Goal: Task Accomplishment & Management: Use online tool/utility

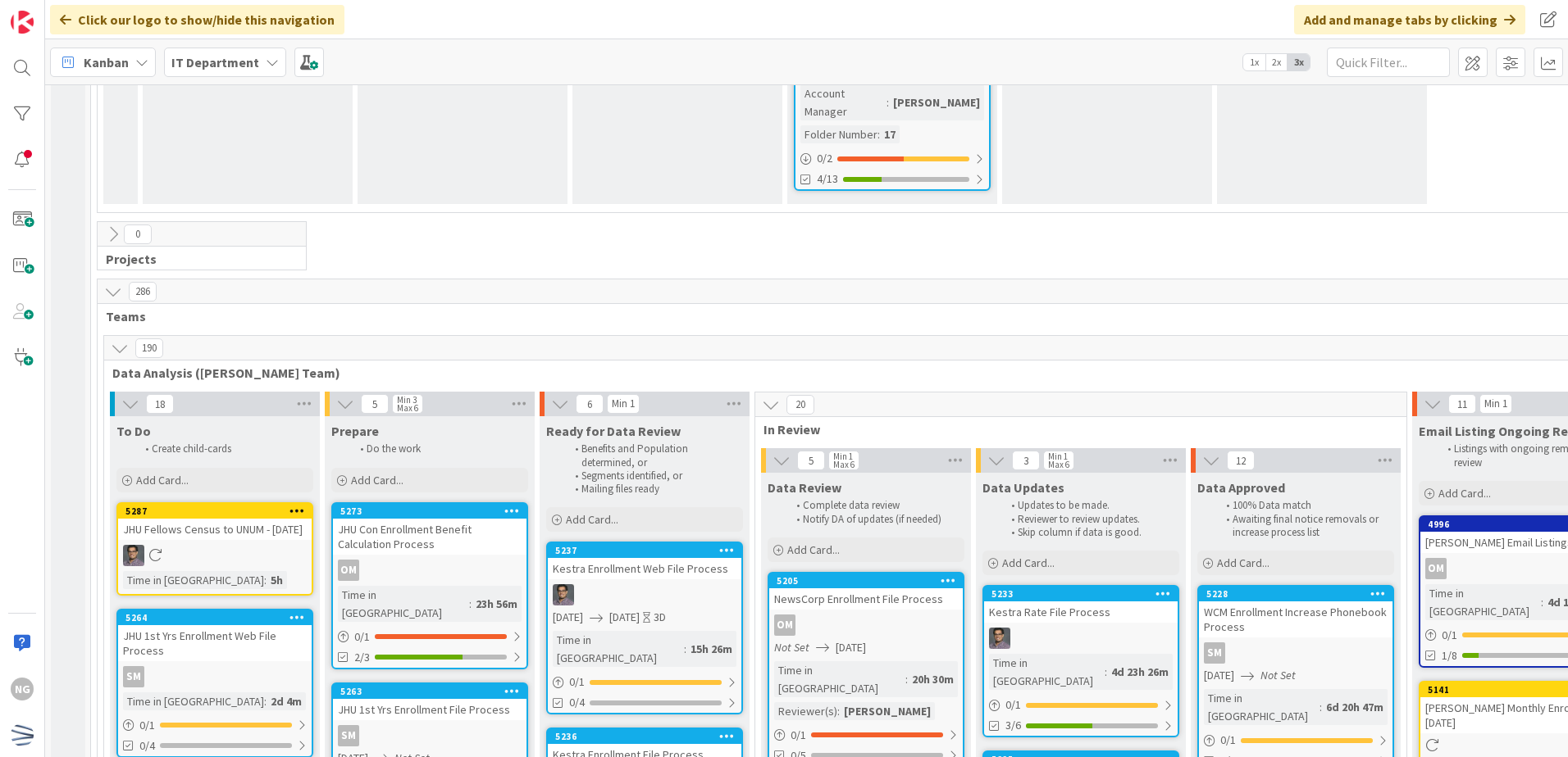
scroll to position [4099, 0]
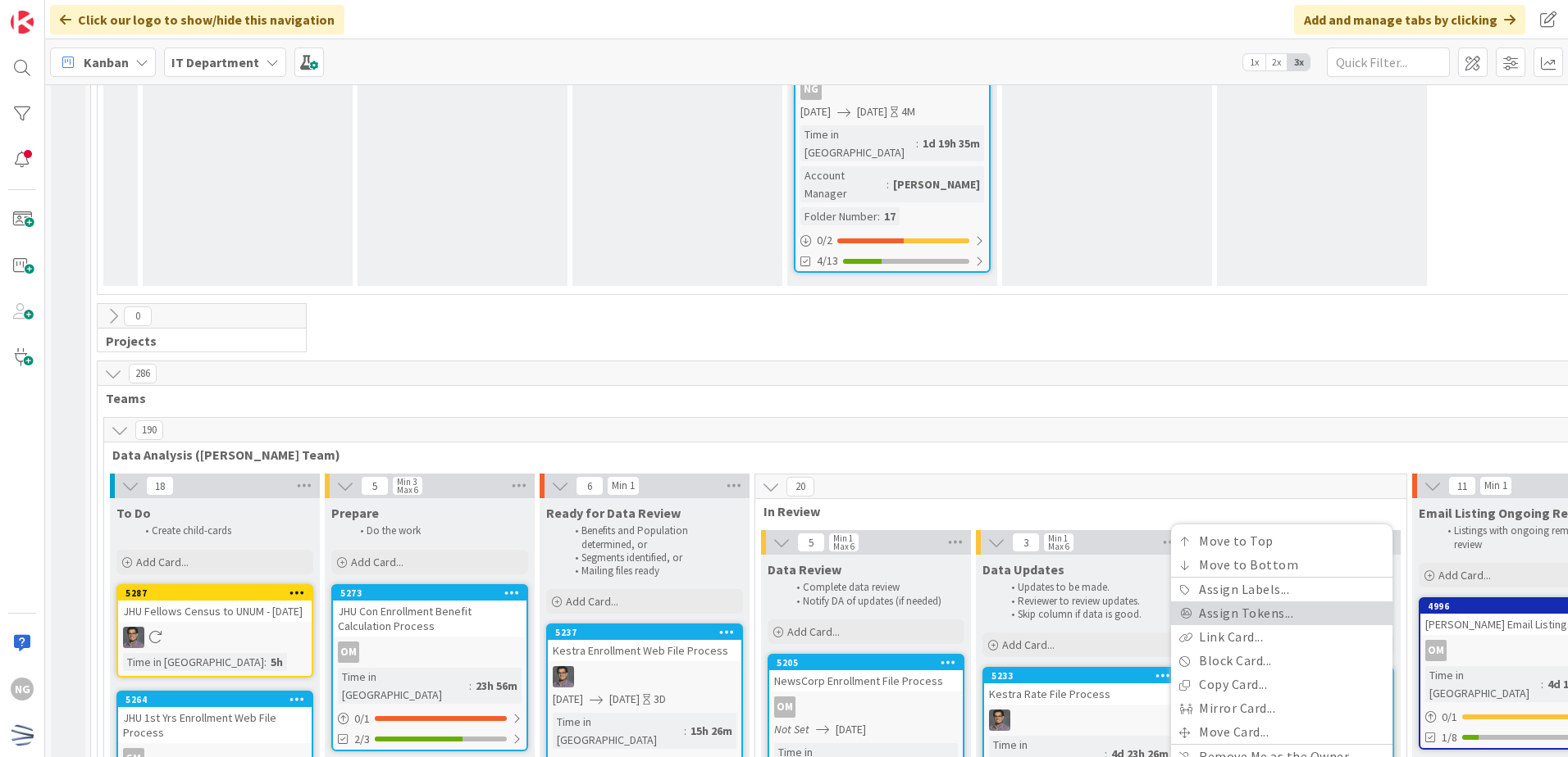
click at [1282, 602] on link "Assign Tokens..." at bounding box center [1282, 613] width 221 height 24
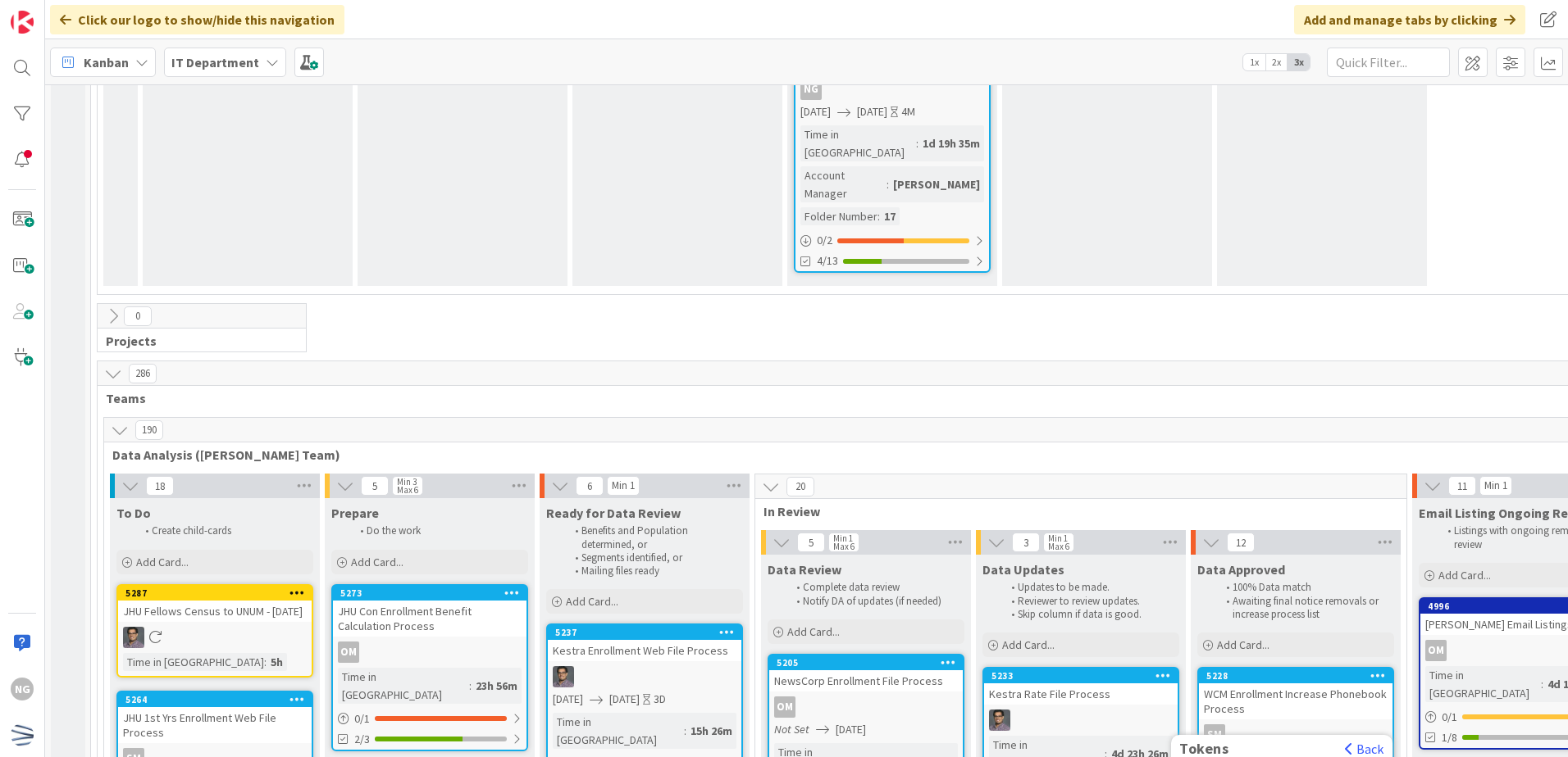
click at [1224, 503] on span "In Review" at bounding box center [1074, 511] width 622 height 16
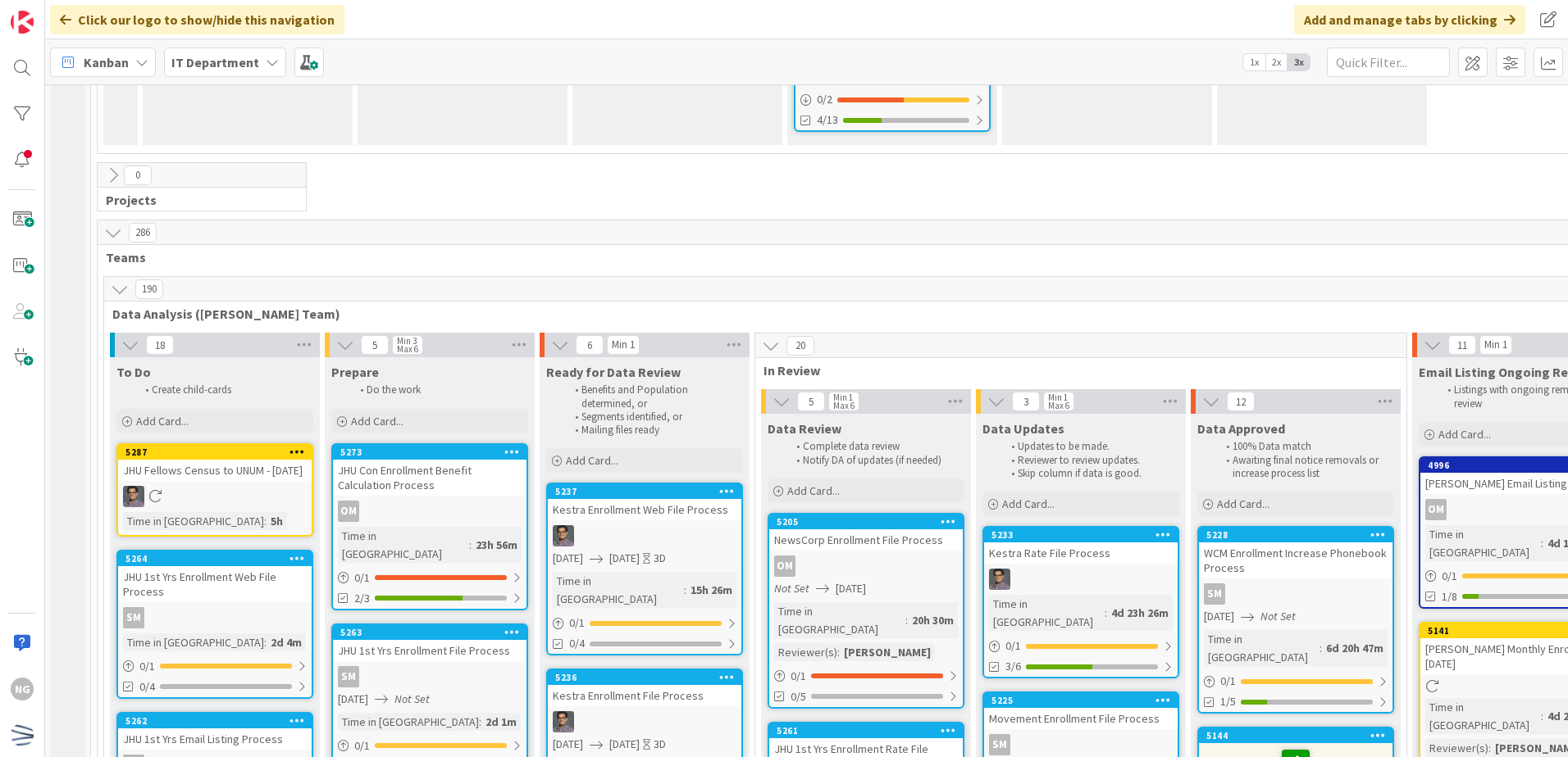
scroll to position [4262, 0]
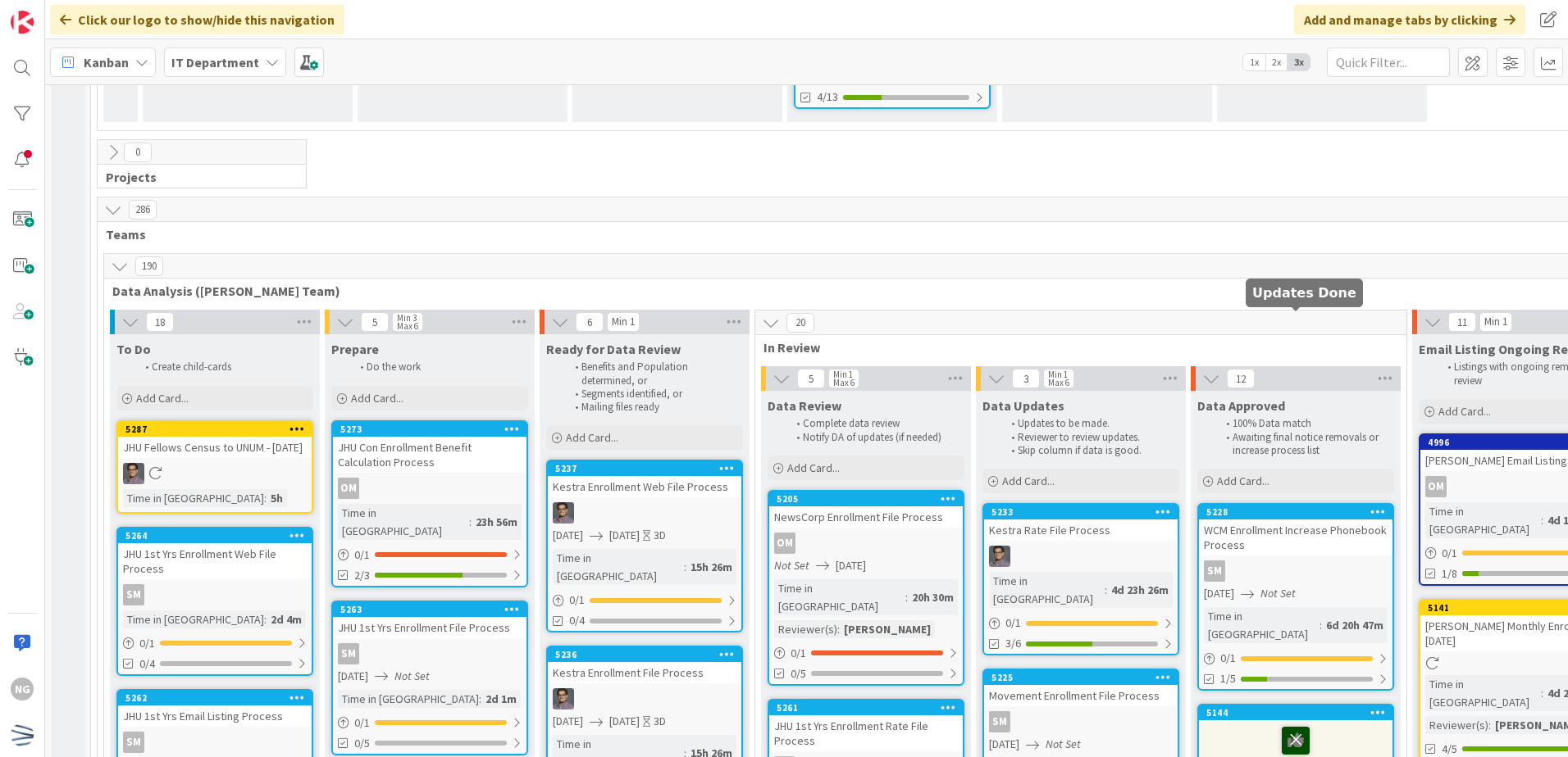
click at [1297, 727] on icon at bounding box center [1295, 740] width 28 height 26
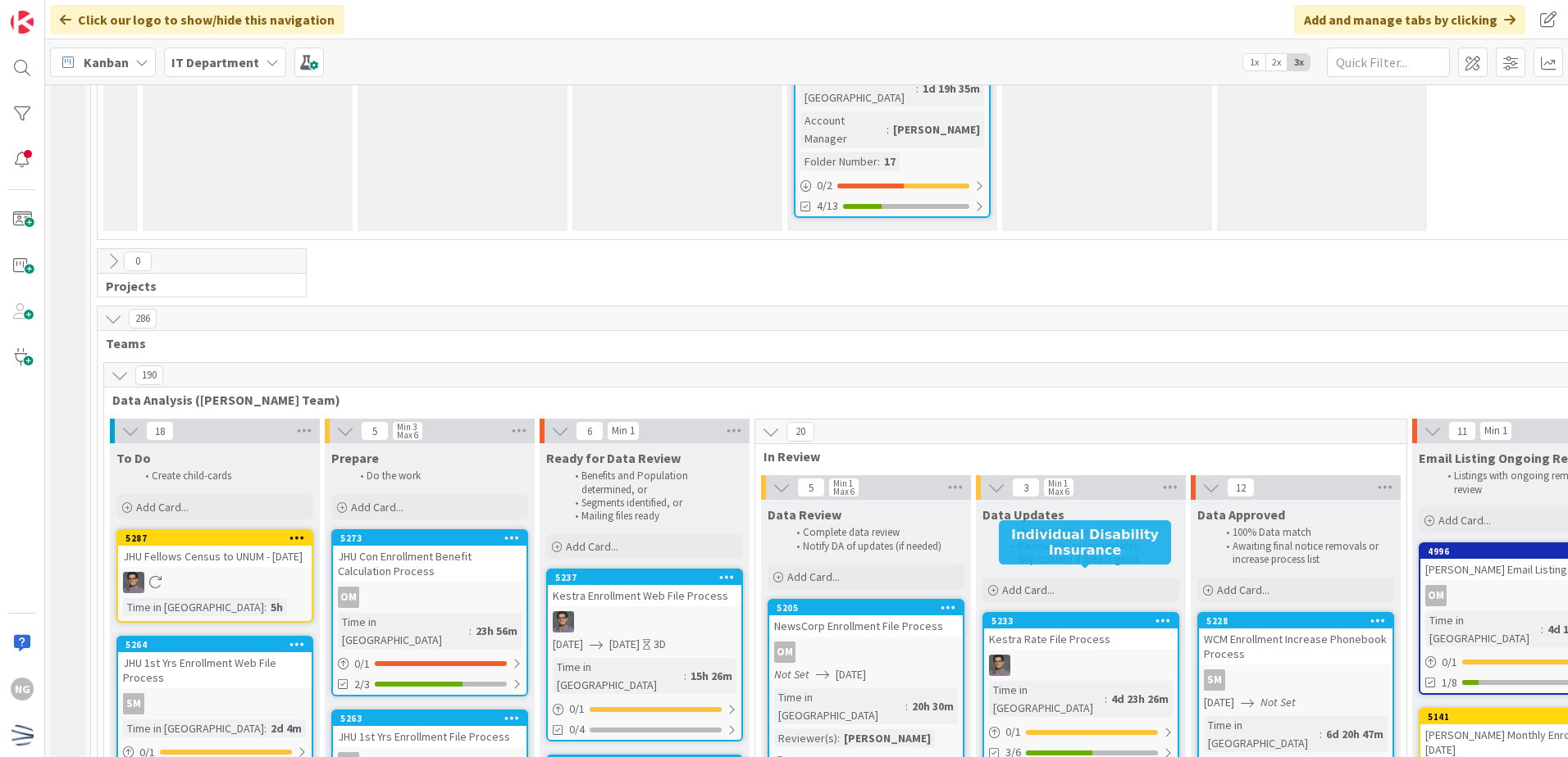
scroll to position [4180, 0]
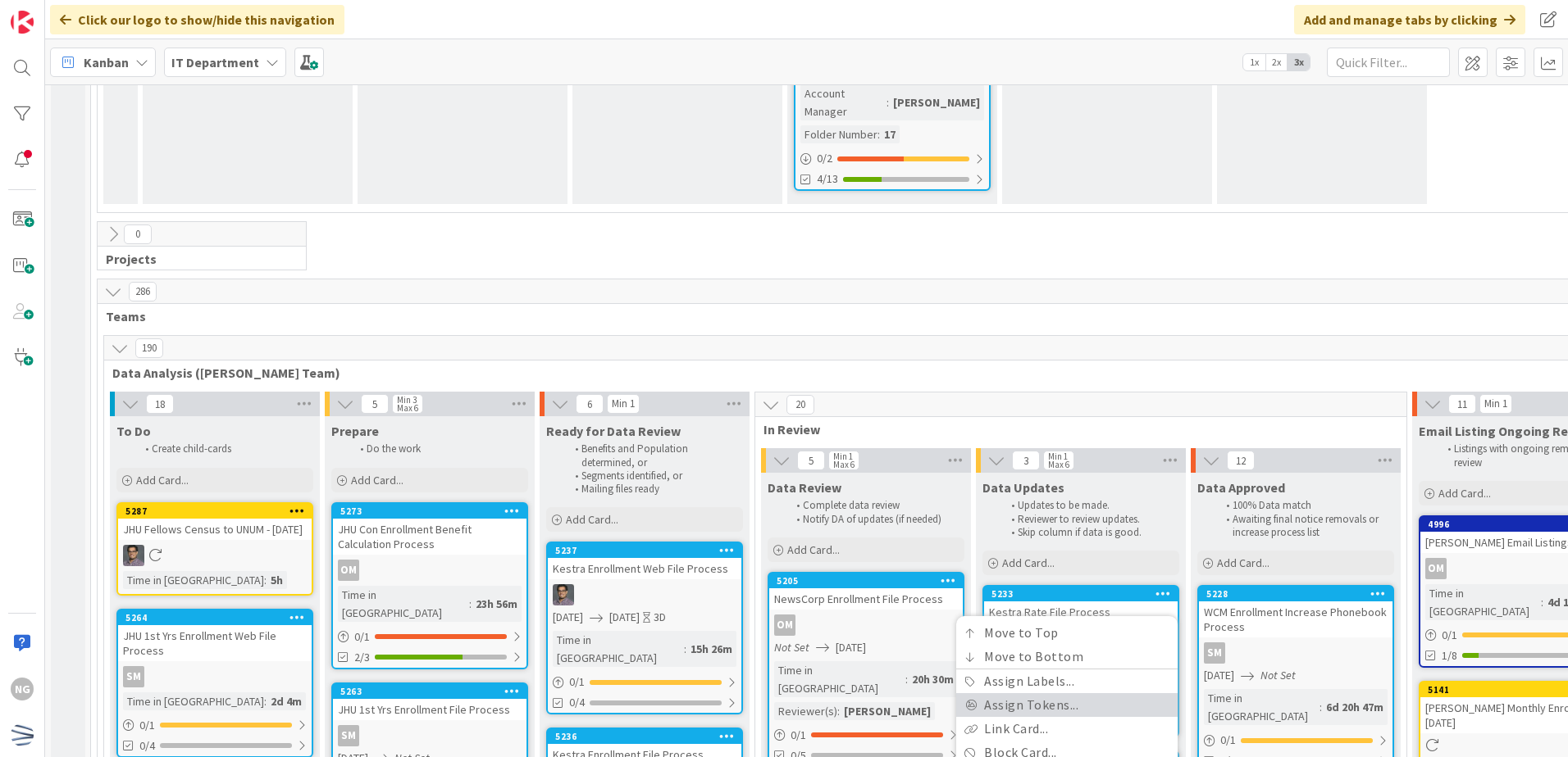
click at [1099, 693] on link "Assign Tokens..." at bounding box center [1067, 705] width 221 height 24
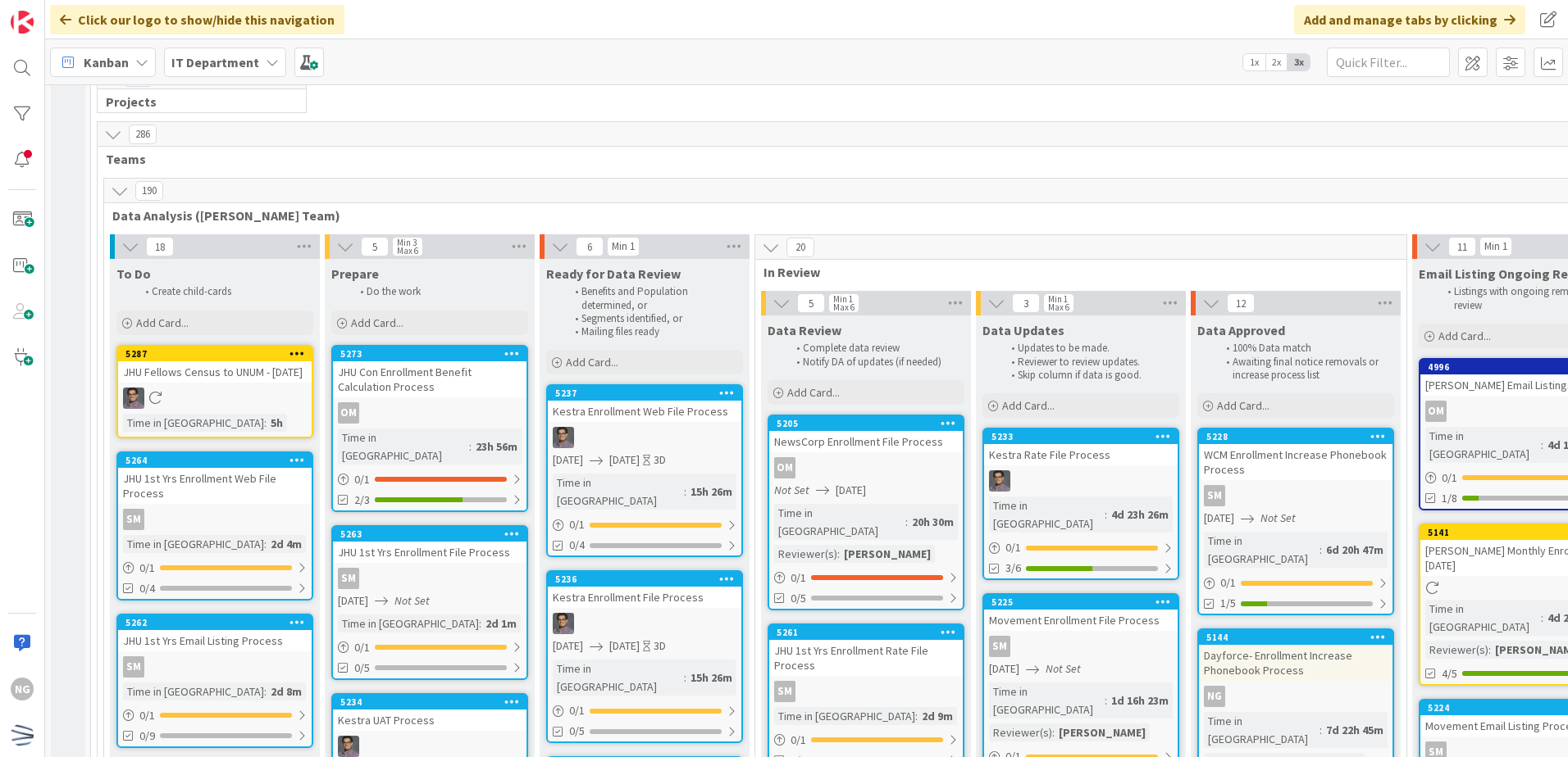
scroll to position [4344, 0]
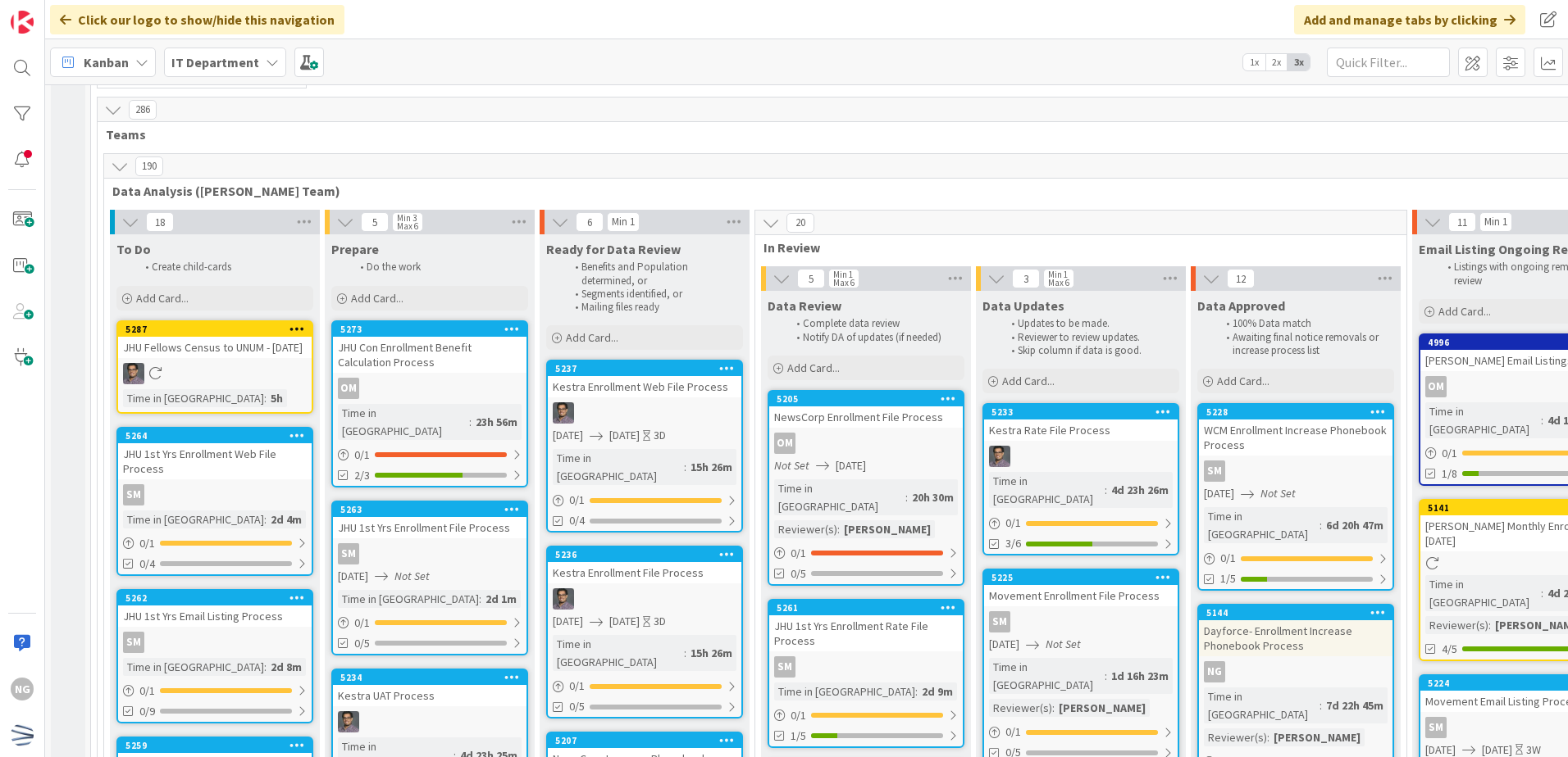
scroll to position [4426, 0]
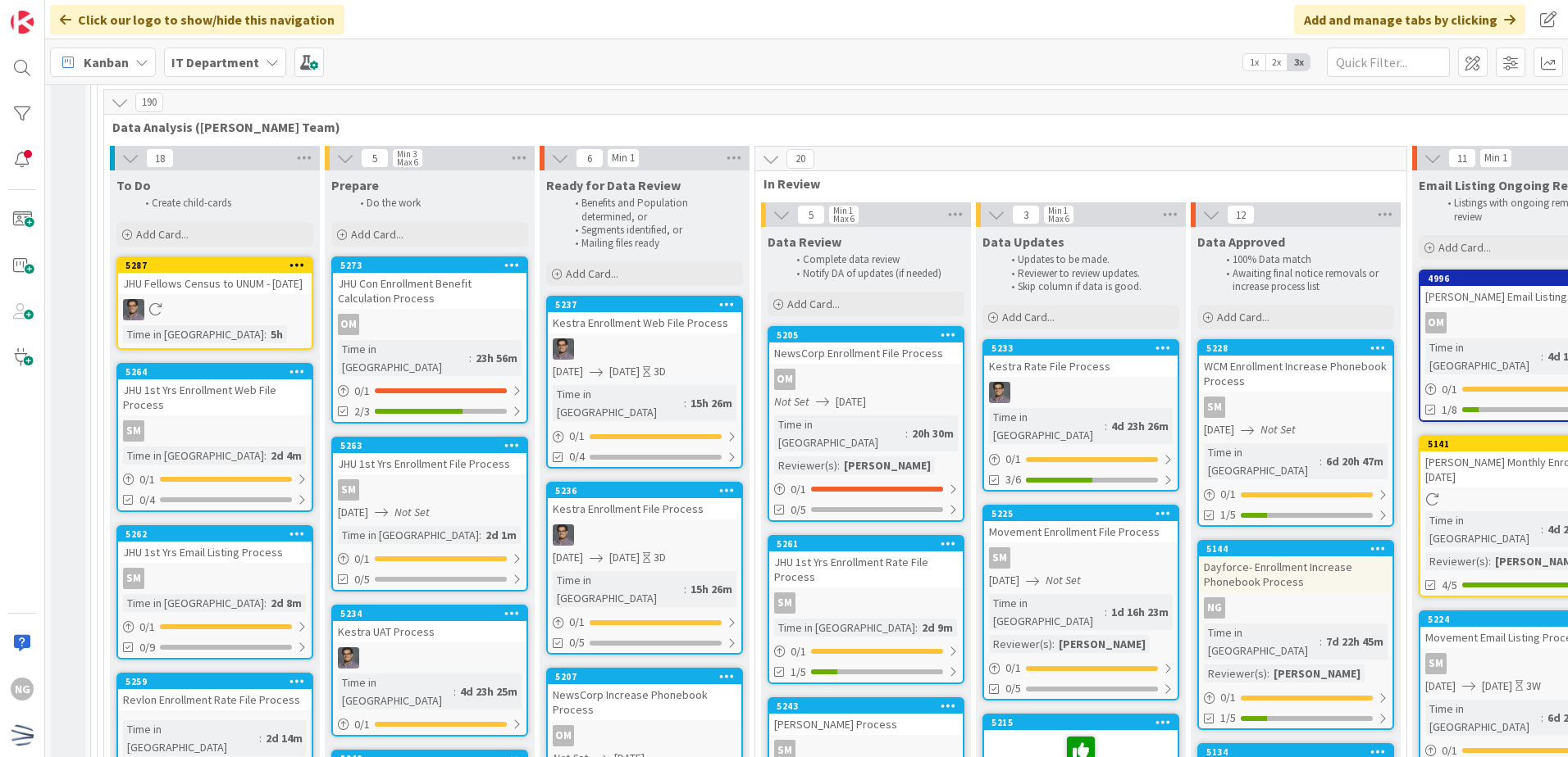
click at [1169, 716] on icon at bounding box center [1163, 722] width 15 height 12
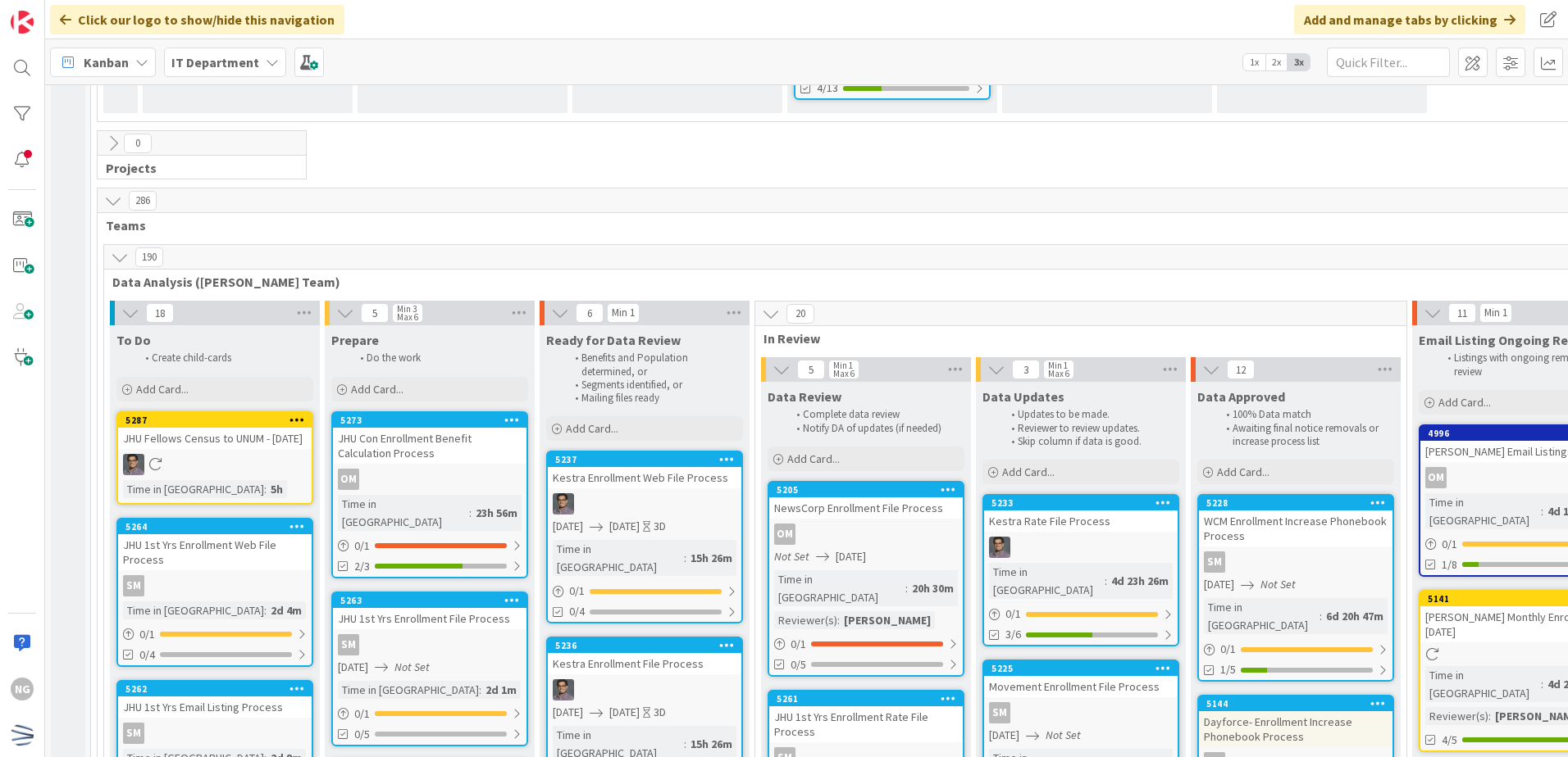
scroll to position [4262, 0]
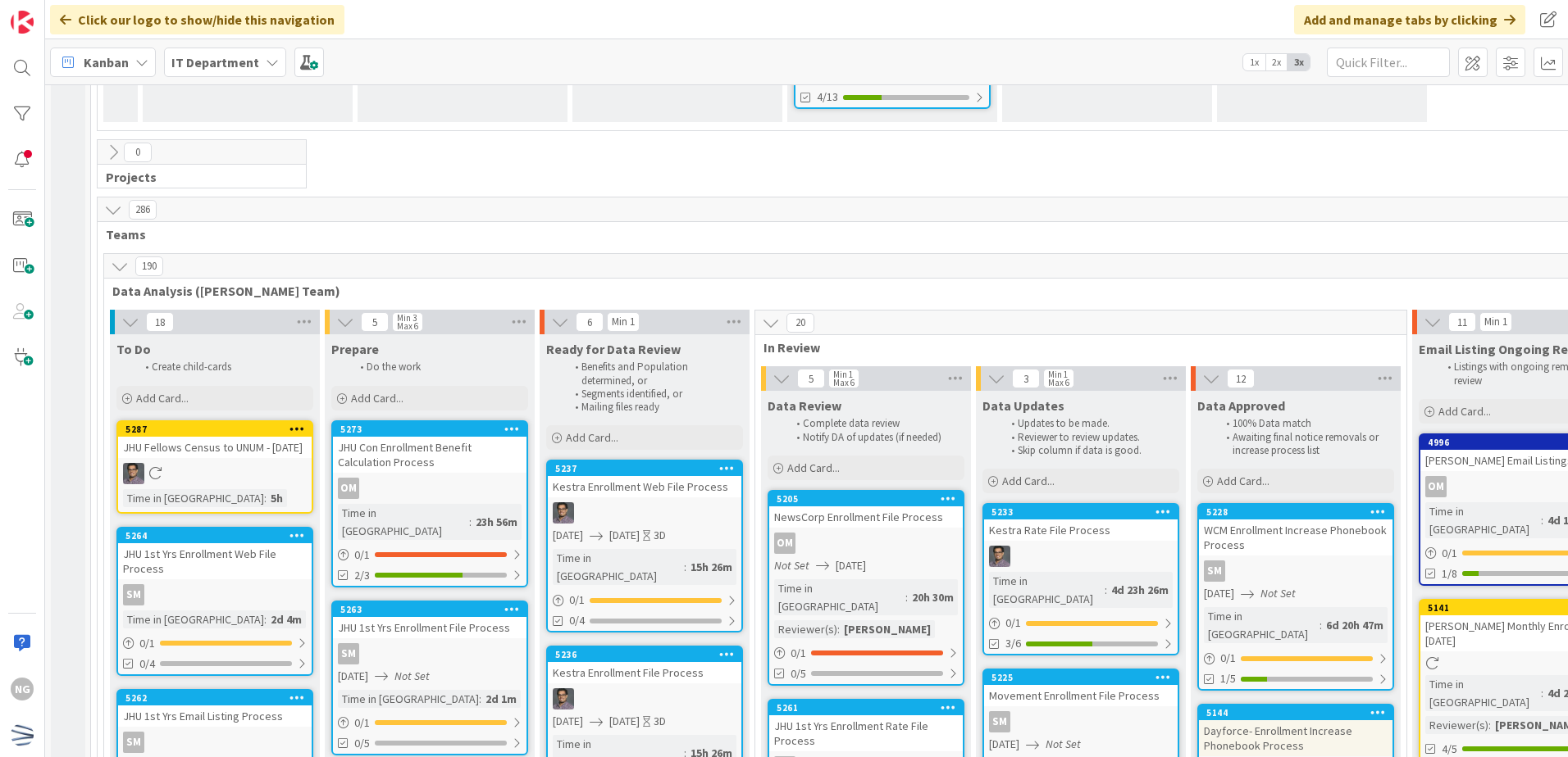
drag, startPoint x: 1145, startPoint y: 485, endPoint x: 1152, endPoint y: 483, distance: 7.3
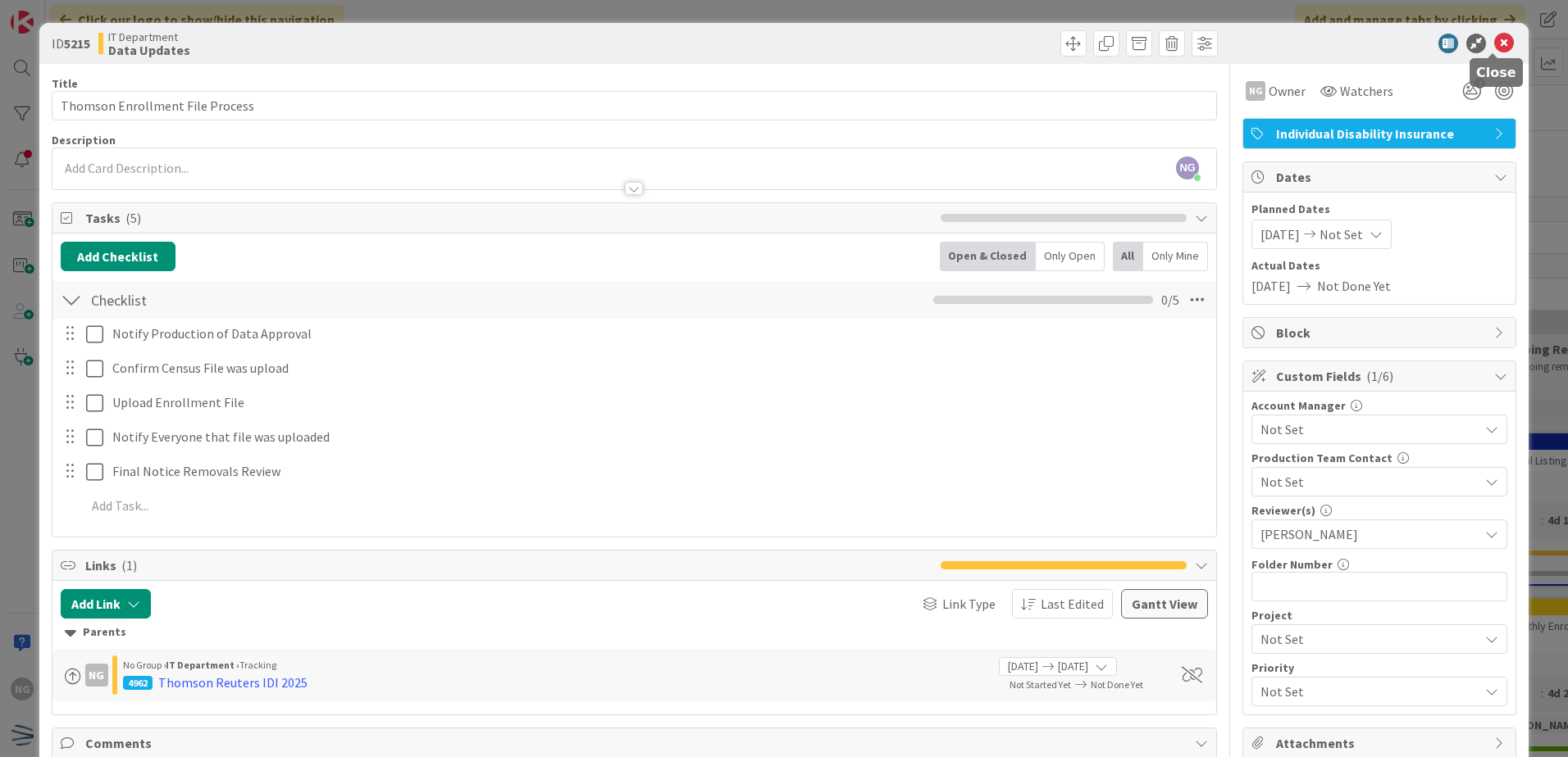
click at [1494, 42] on icon at bounding box center [1503, 43] width 20 height 20
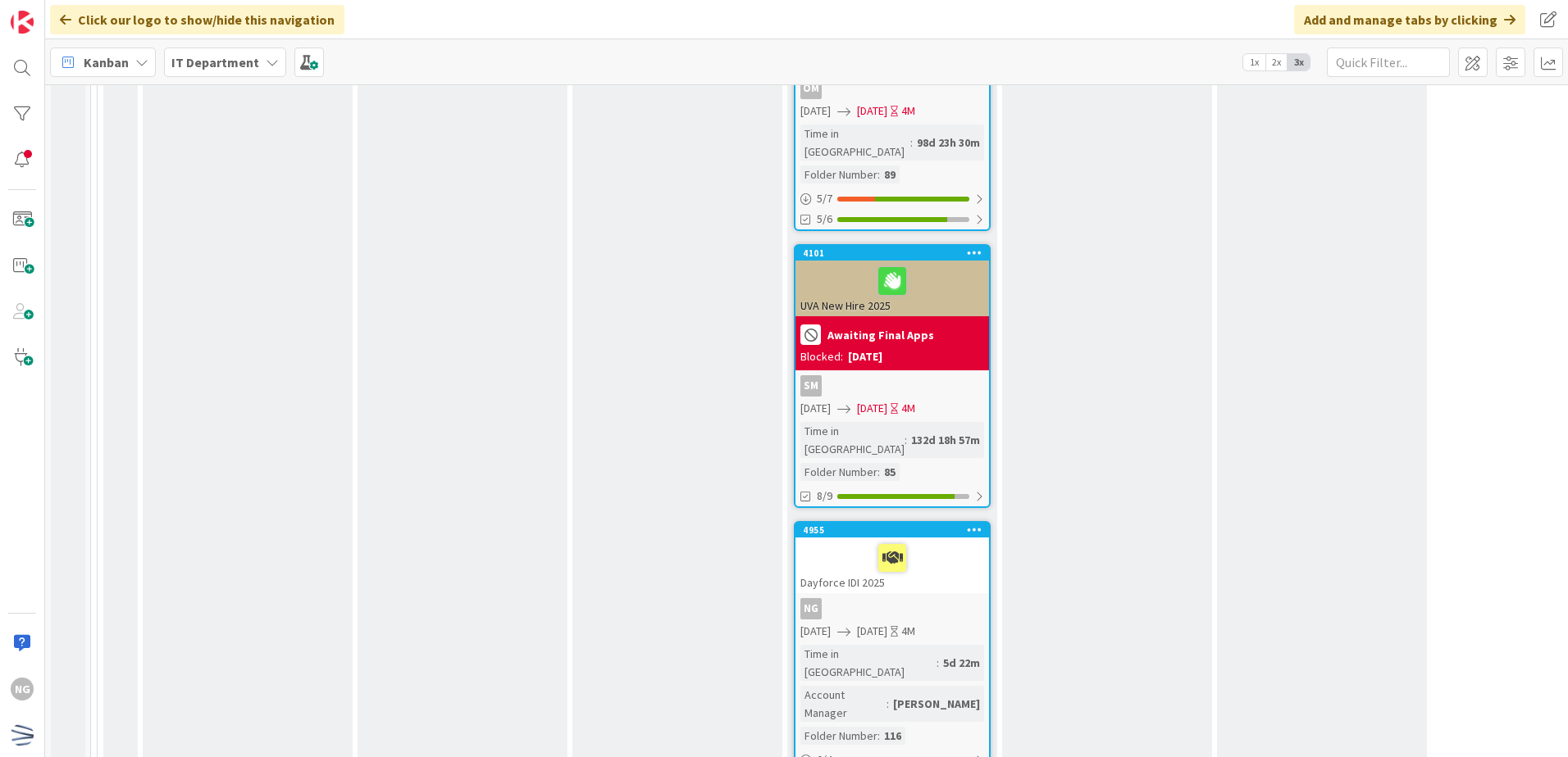
scroll to position [3443, 0]
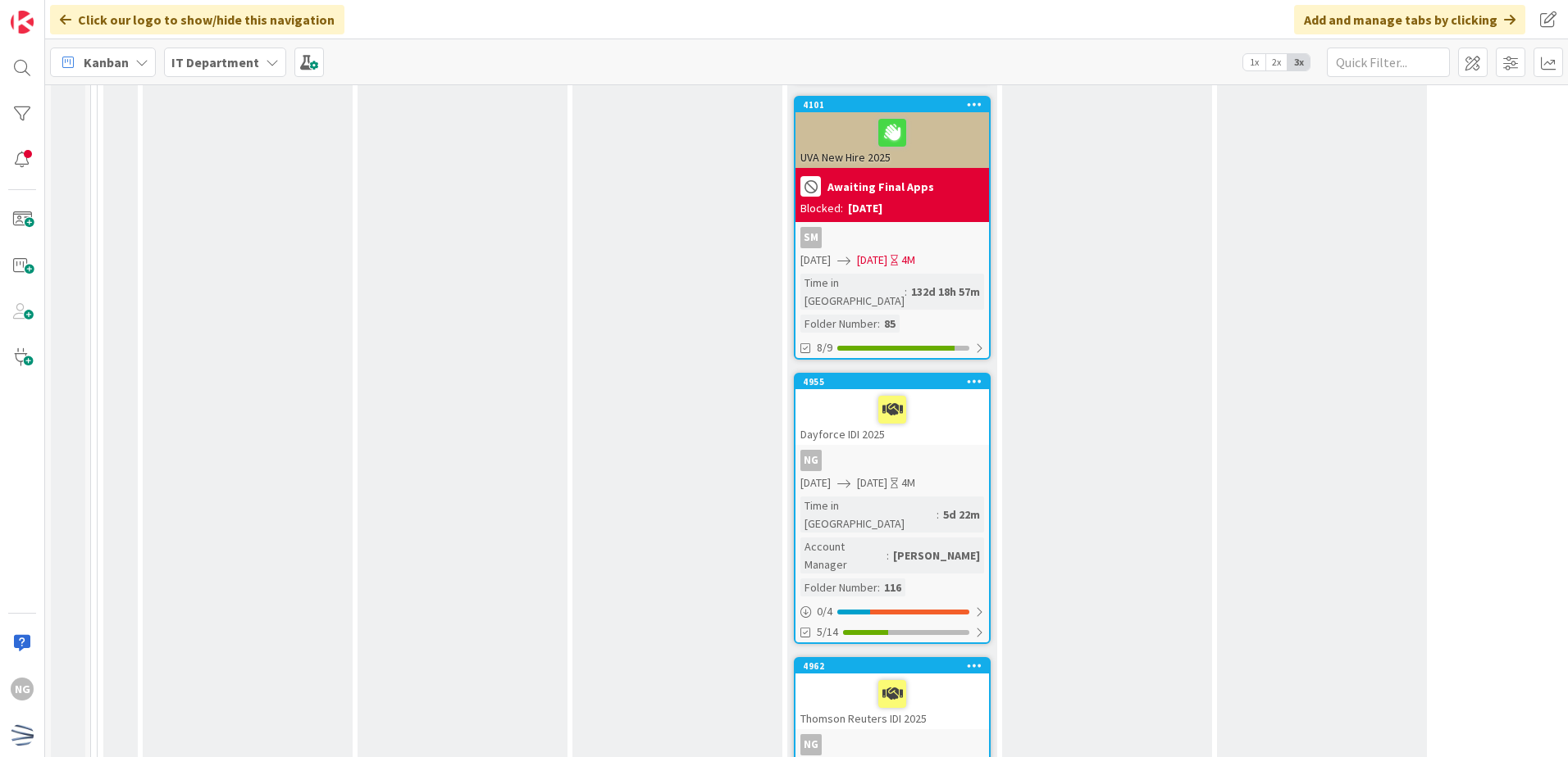
click at [956, 677] on div at bounding box center [892, 694] width 184 height 35
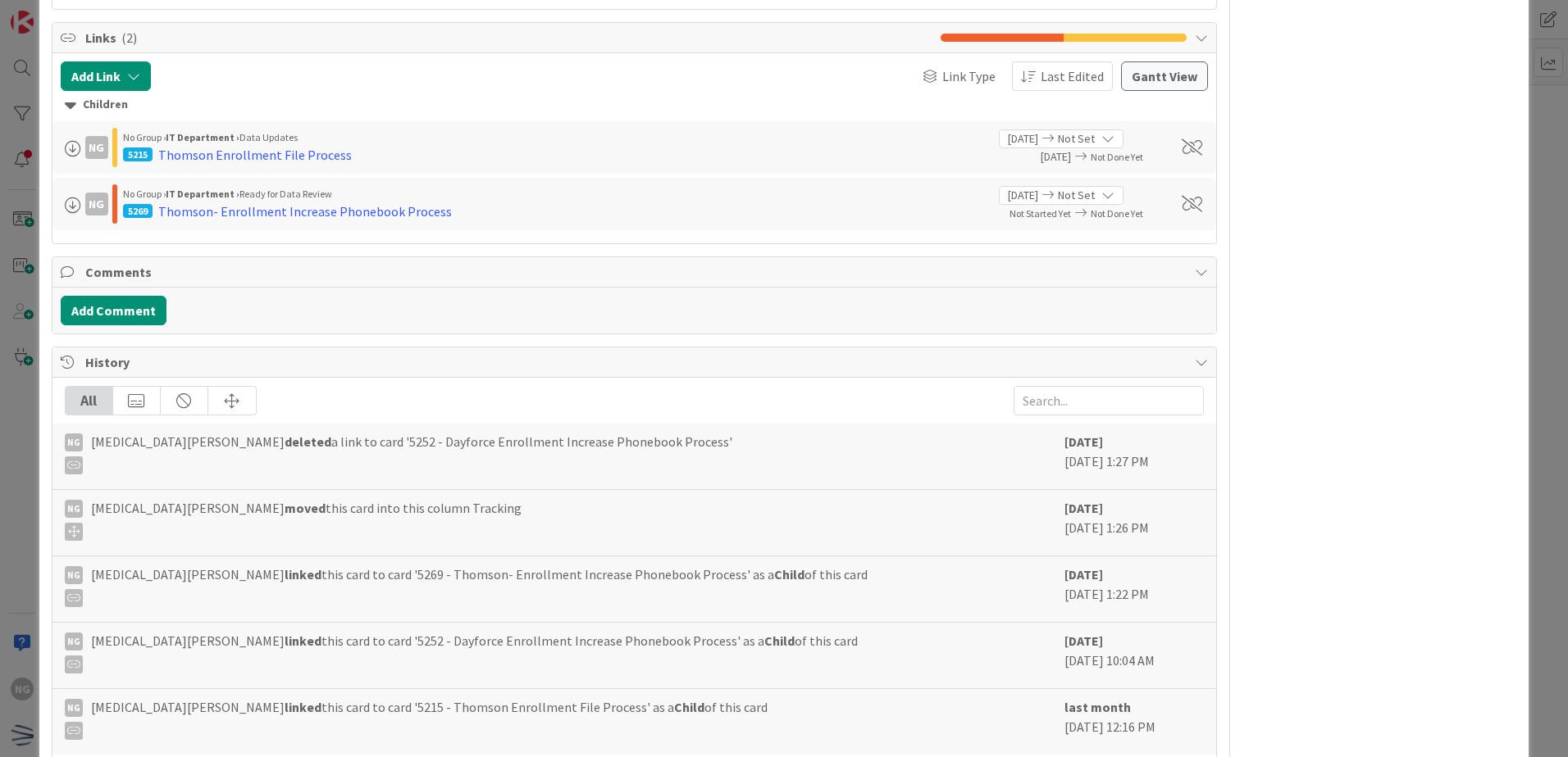
scroll to position [779, 0]
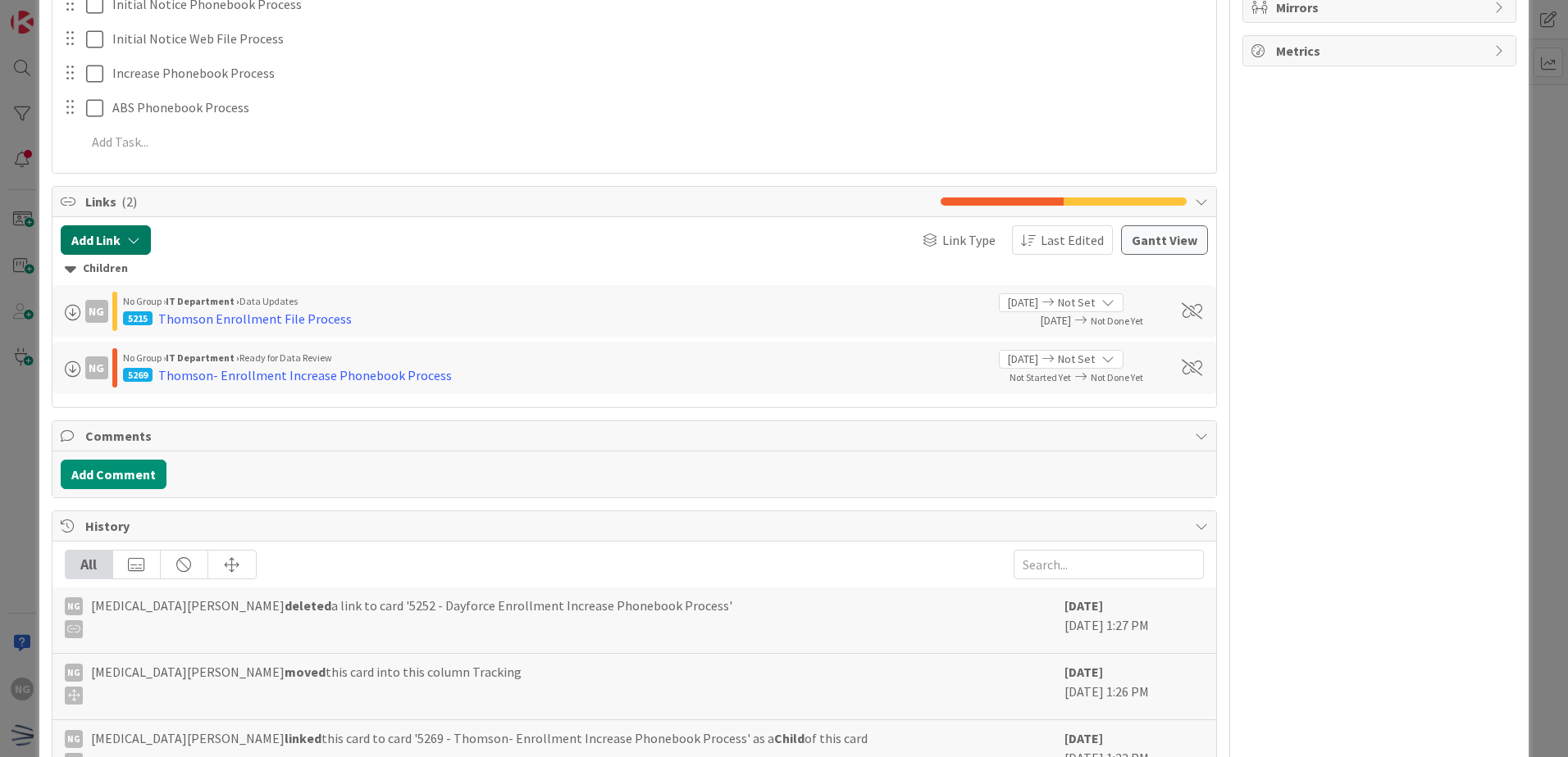
click at [127, 232] on button "Add Link" at bounding box center [105, 240] width 90 height 30
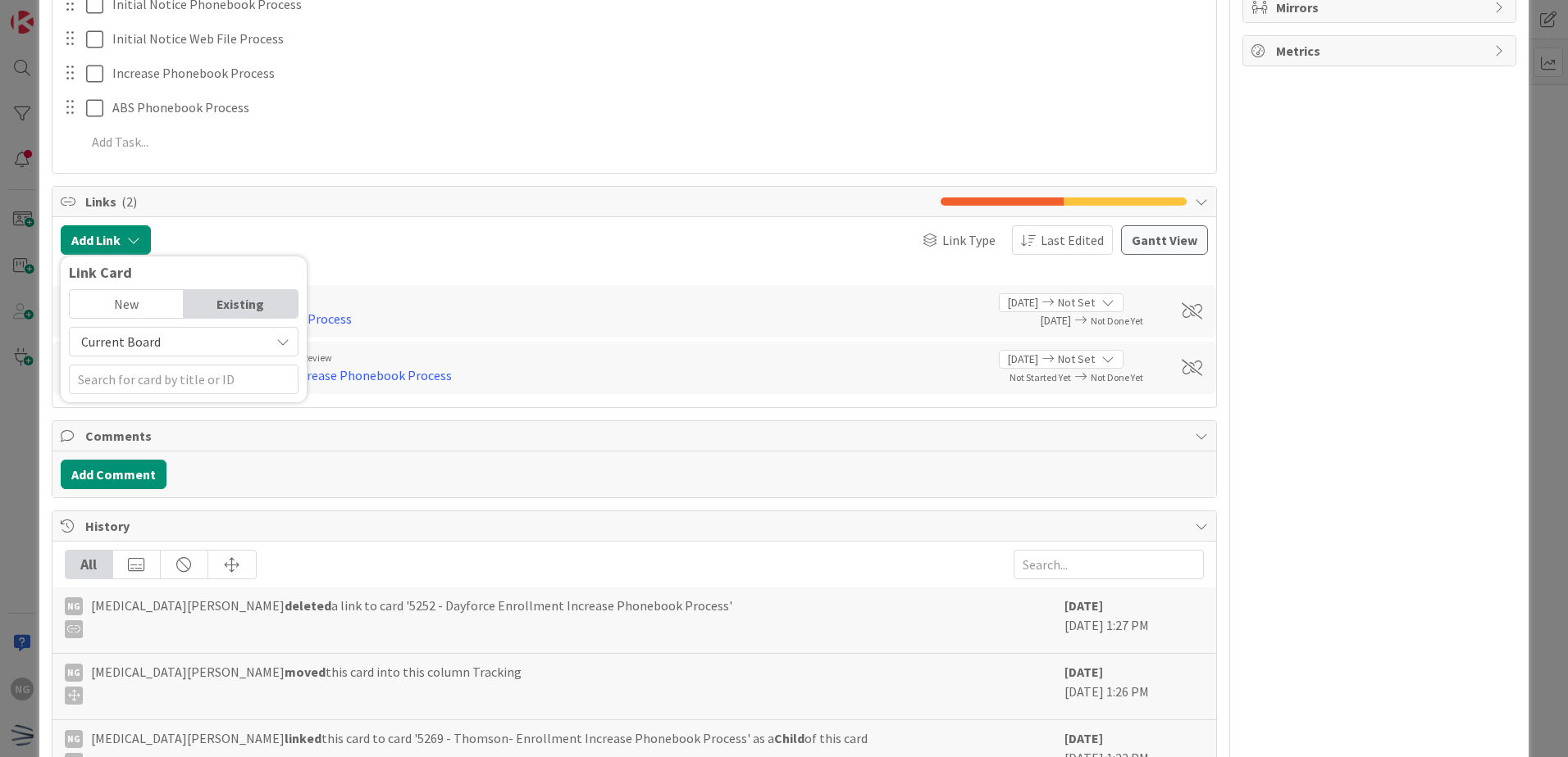
click at [156, 307] on div "New" at bounding box center [127, 304] width 114 height 28
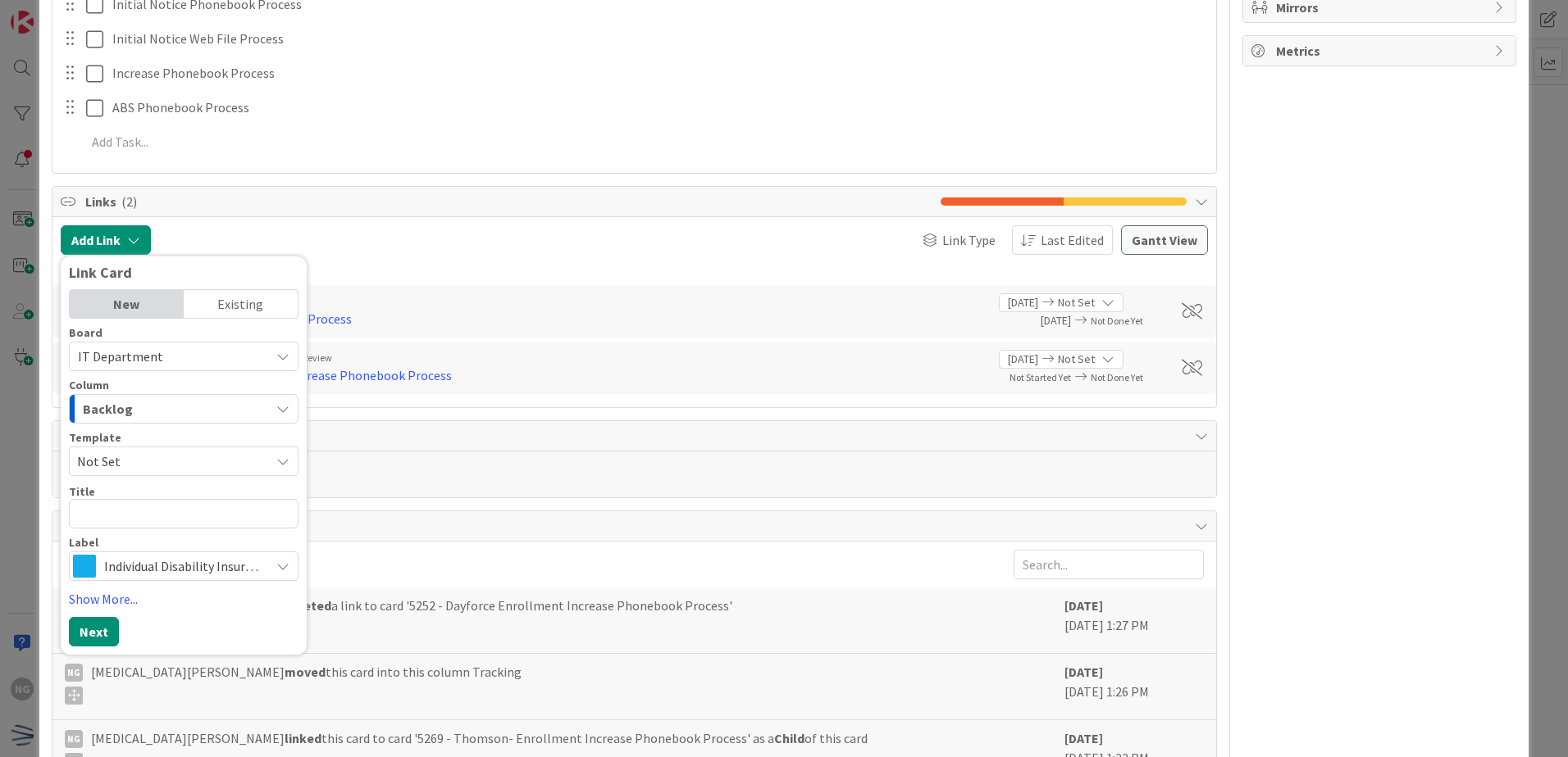
click at [219, 459] on span "Not Set" at bounding box center [167, 461] width 180 height 21
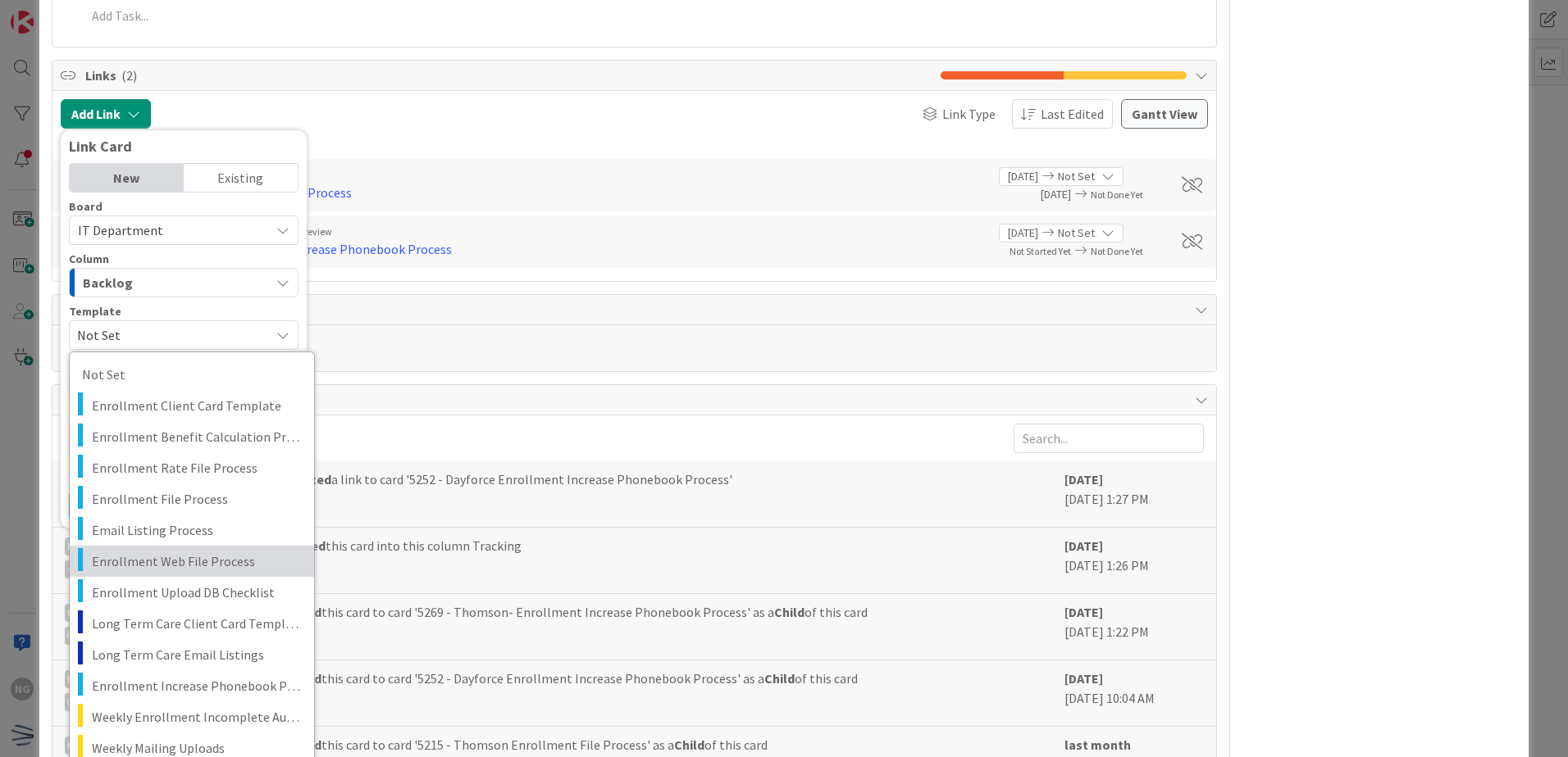
scroll to position [943, 0]
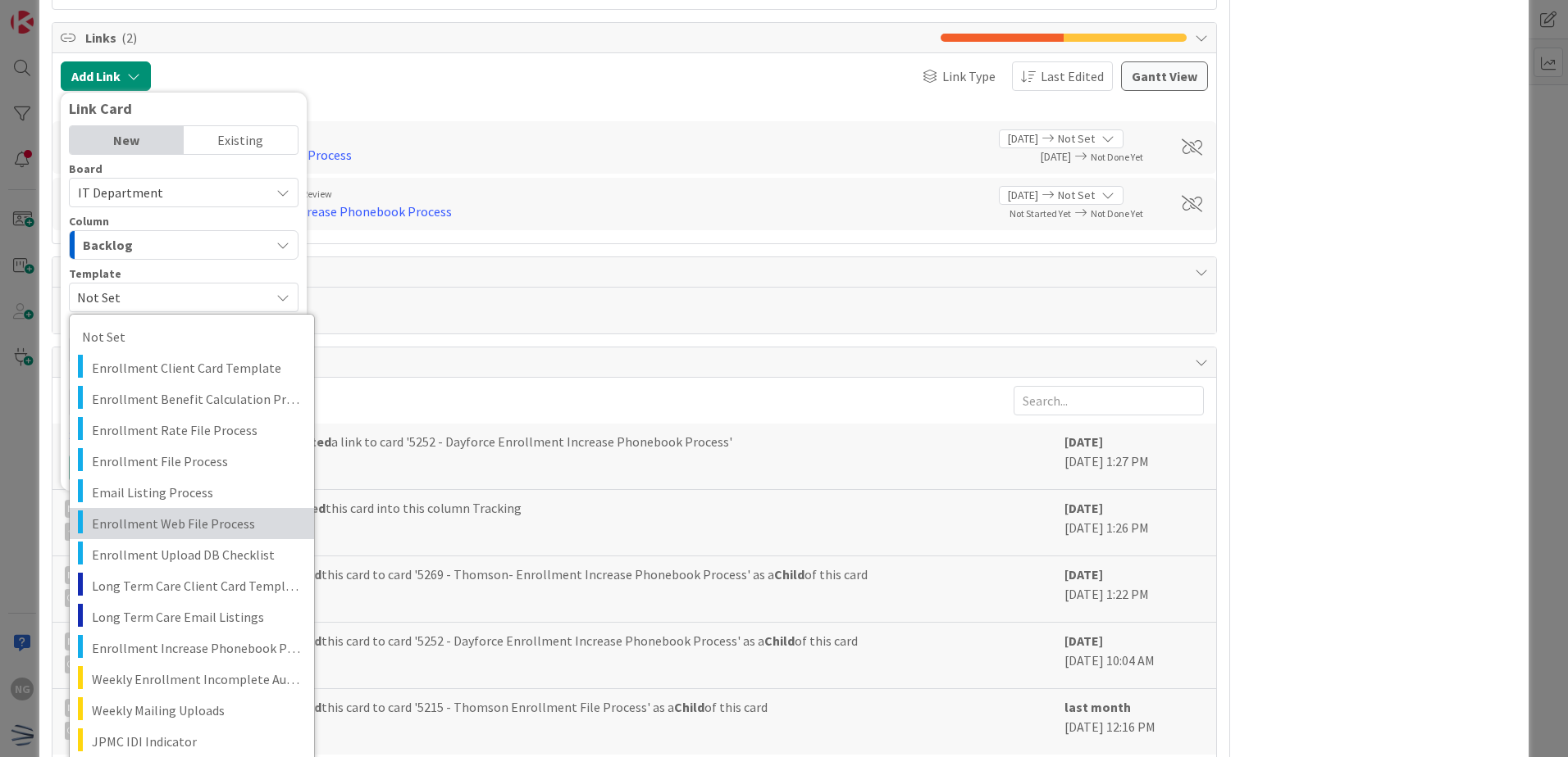
click at [216, 526] on span "Enrollment Web File Process" at bounding box center [196, 523] width 210 height 21
type textarea "x"
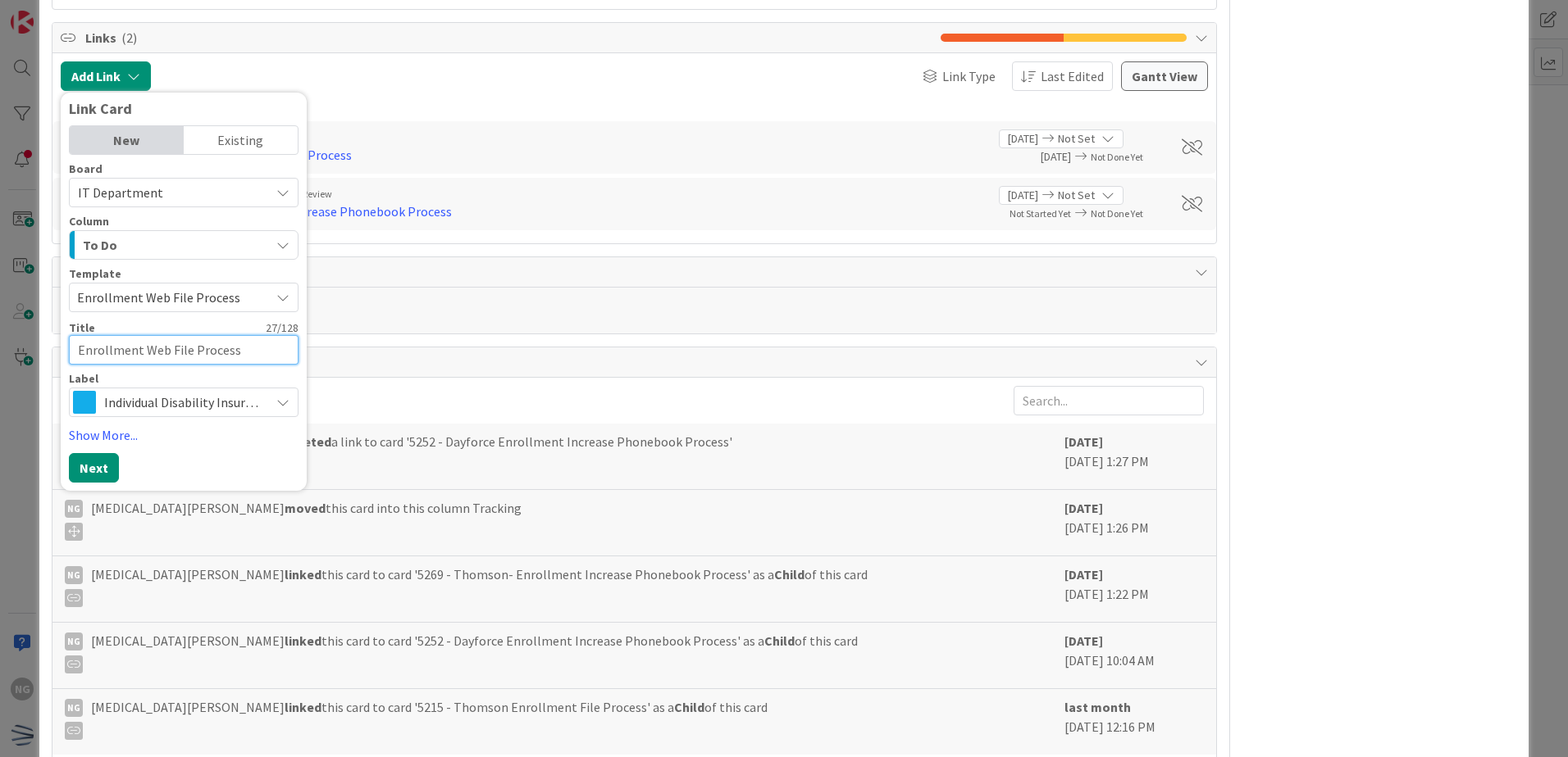
click at [75, 349] on textarea "Enrollment Web File Process" at bounding box center [184, 350] width 229 height 30
type textarea "TEnrollment Web File Process"
type textarea "x"
type textarea "ThEnrollment Web File Process"
type textarea "x"
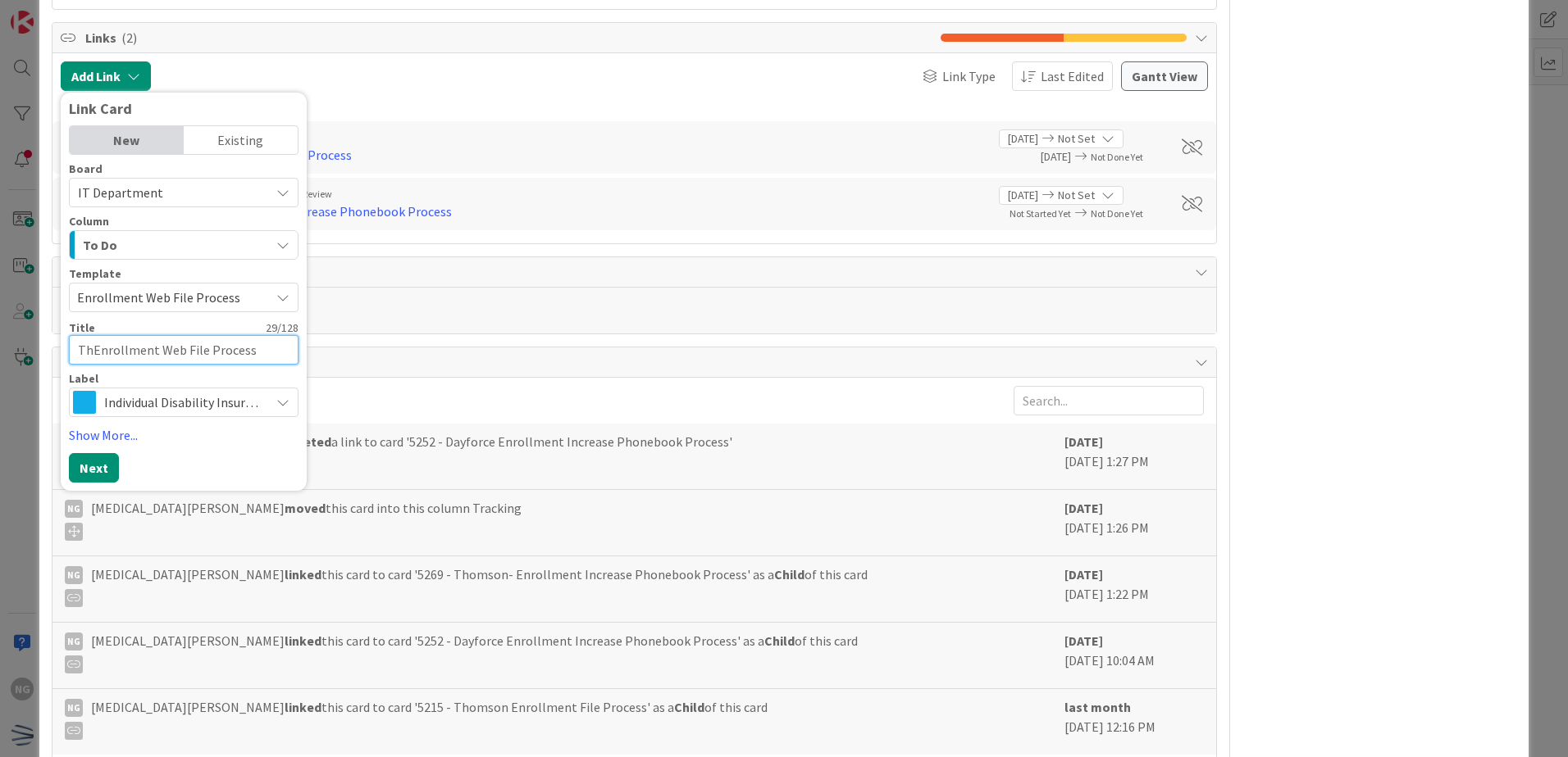
type textarea "ThoEnrollment Web File Process"
type textarea "x"
type textarea "ThomEnrollment Web File Process"
type textarea "x"
type textarea "ThomsEnrollment Web File Process"
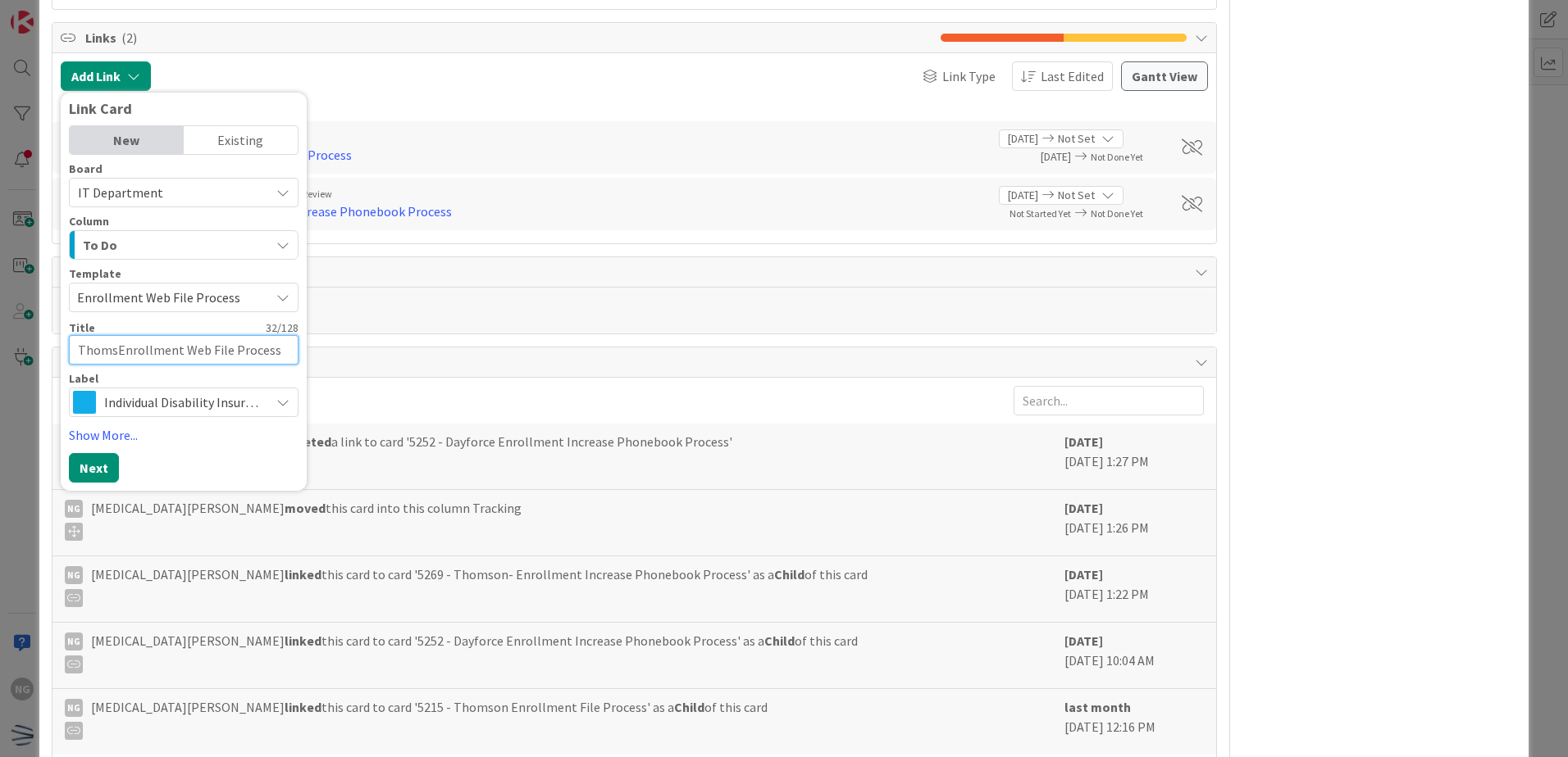
type textarea "x"
type textarea "ThomsoEnrollment Web File Process"
type textarea "x"
type textarea "ThomsonEnrollment Web File Process"
type textarea "x"
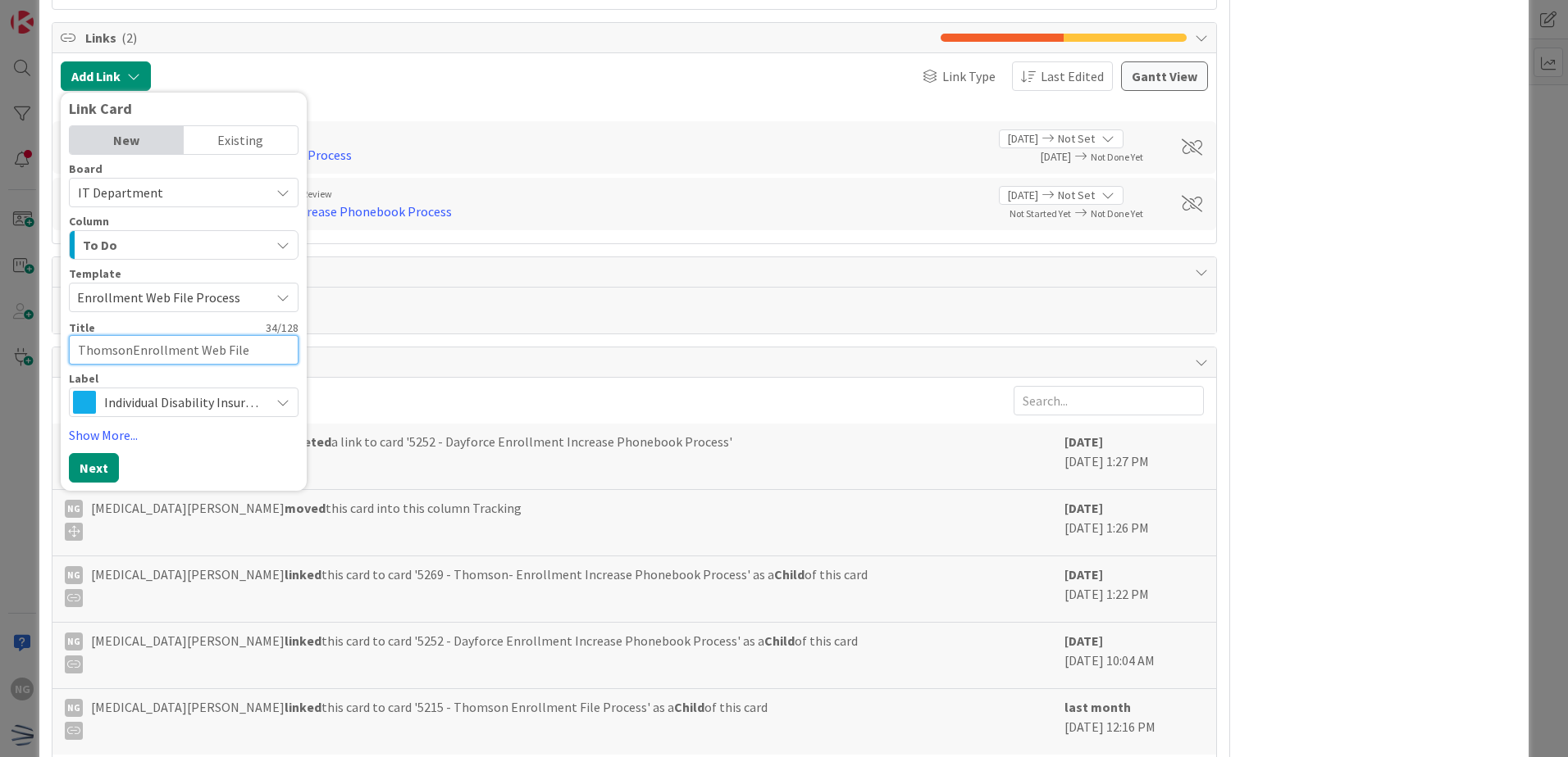
type textarea "Thomson-Enrollment Web File Process"
type textarea "x"
type textarea "Thomson- Enrollment Web File Process"
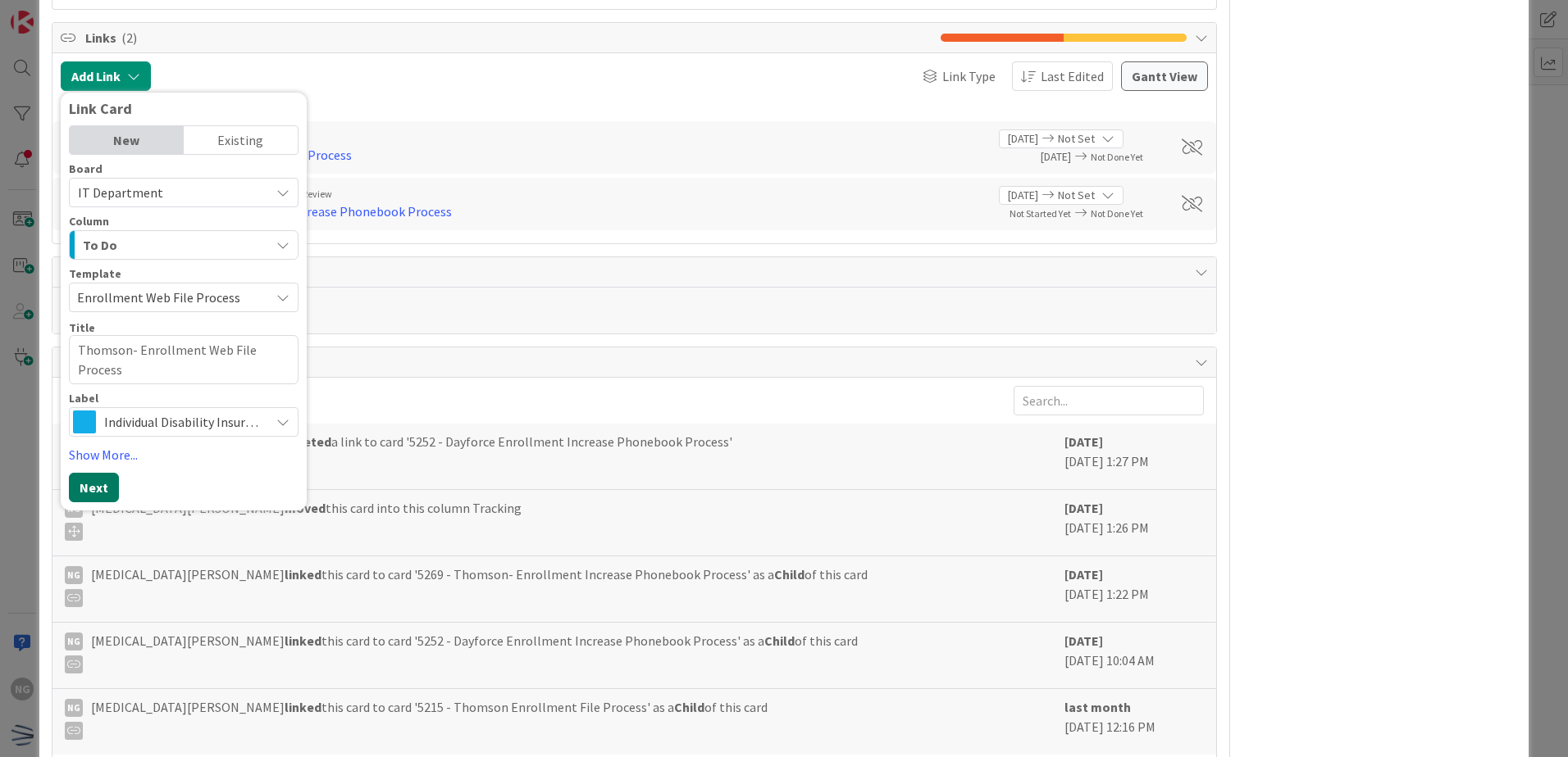
click at [106, 480] on button "Next" at bounding box center [93, 488] width 50 height 30
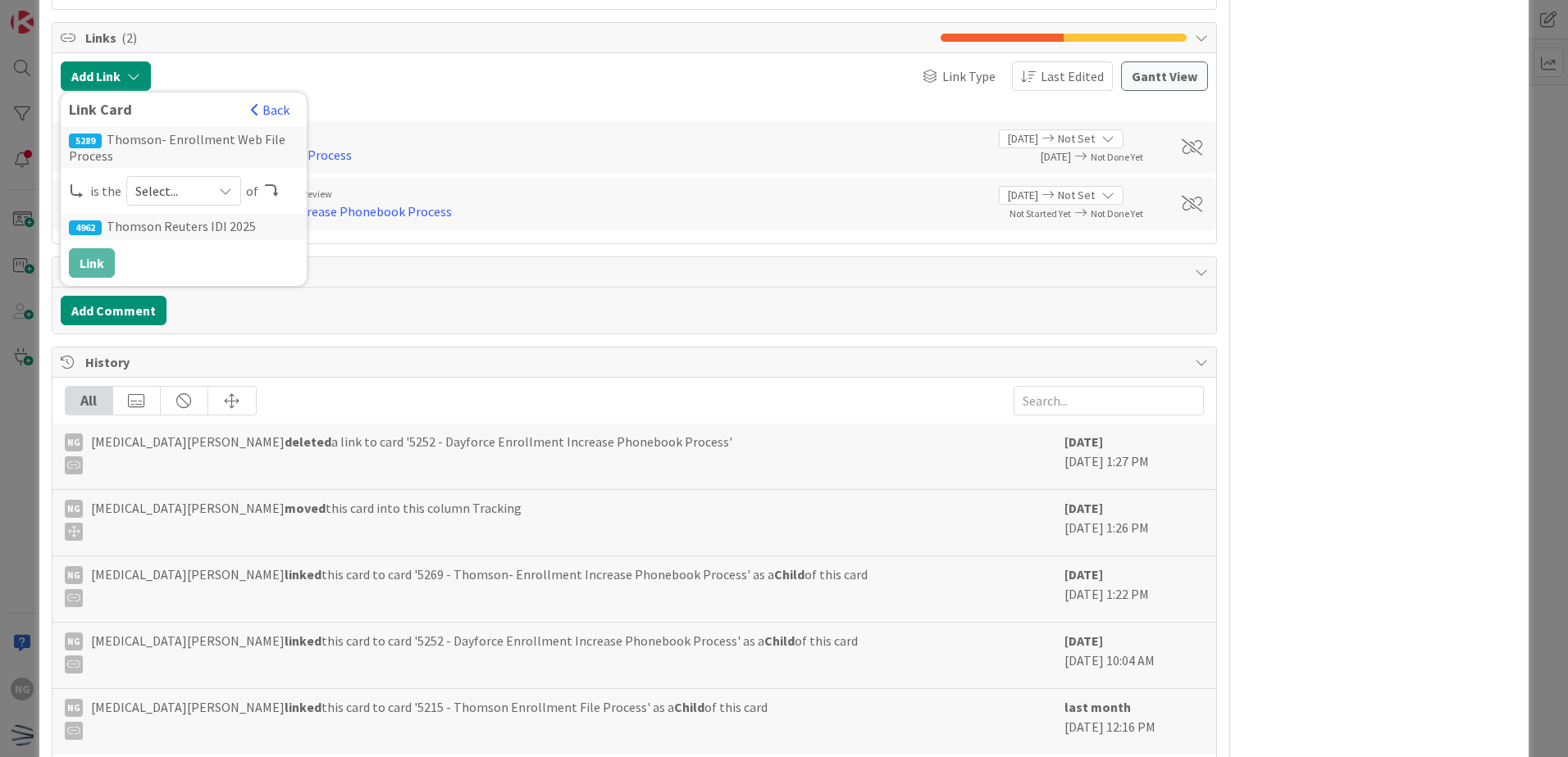
click at [225, 190] on icon at bounding box center [225, 190] width 13 height 13
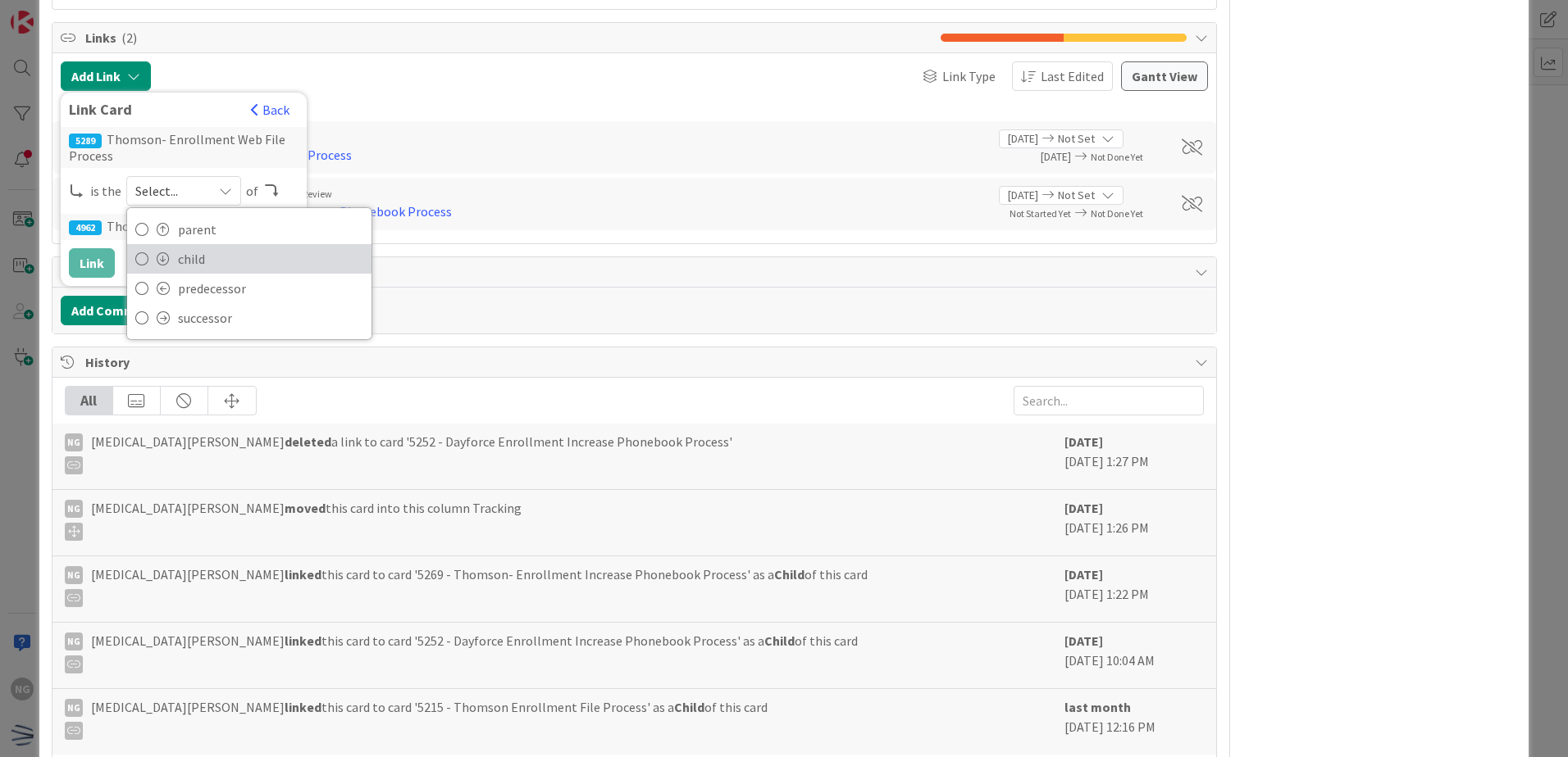
click at [216, 254] on span "child" at bounding box center [270, 258] width 185 height 25
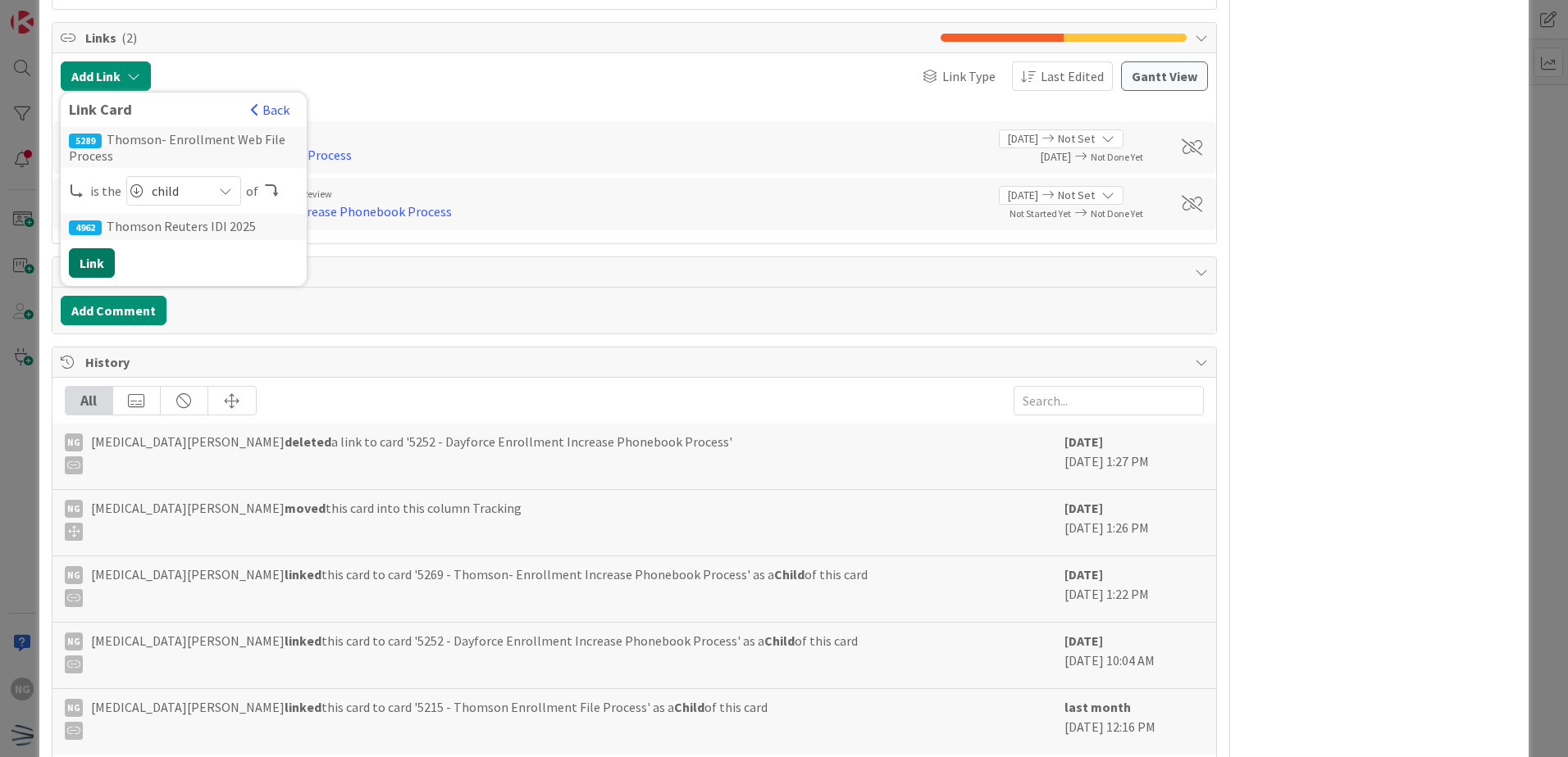
click at [93, 265] on button "Link" at bounding box center [92, 263] width 46 height 30
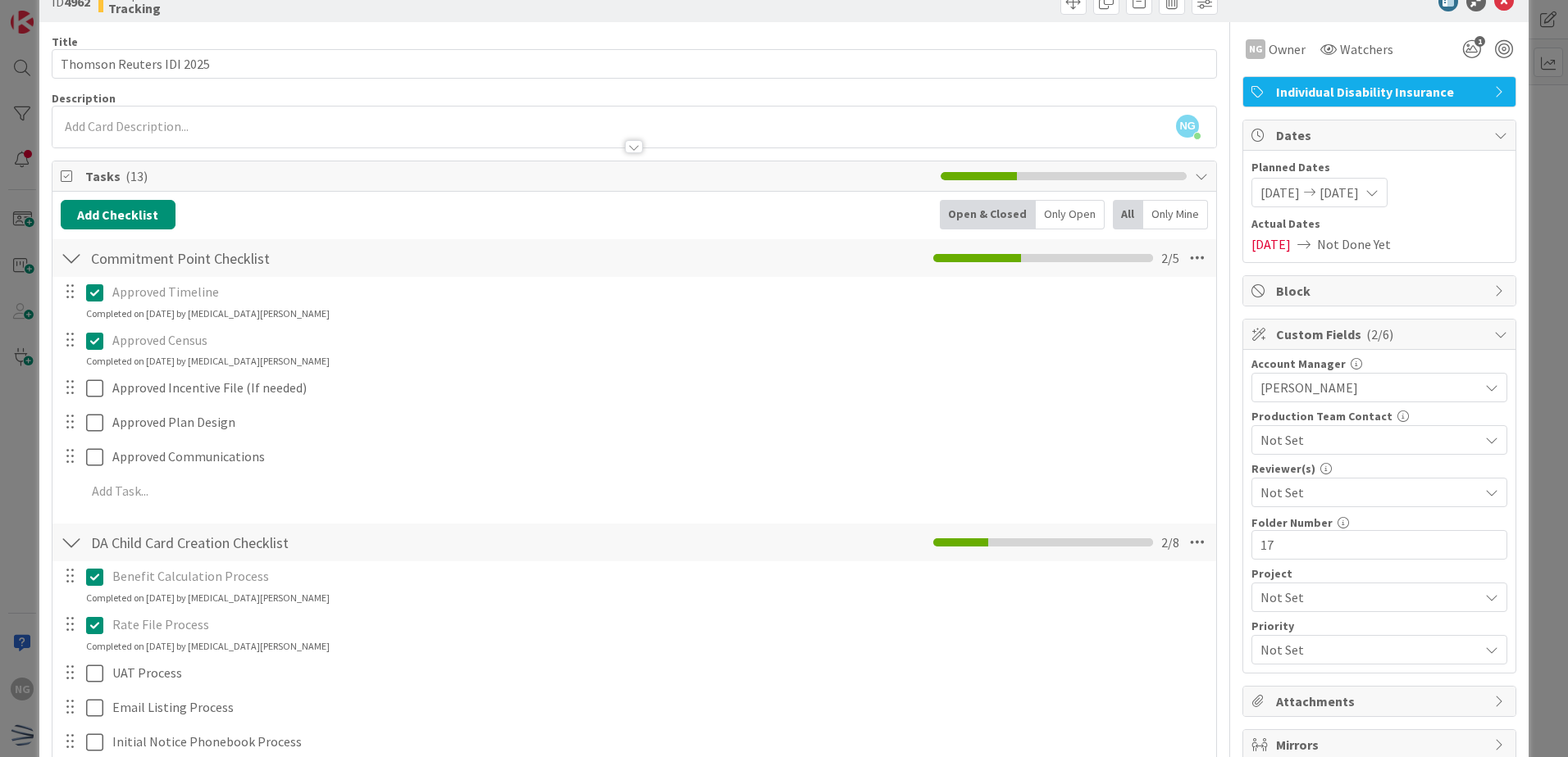
scroll to position [0, 0]
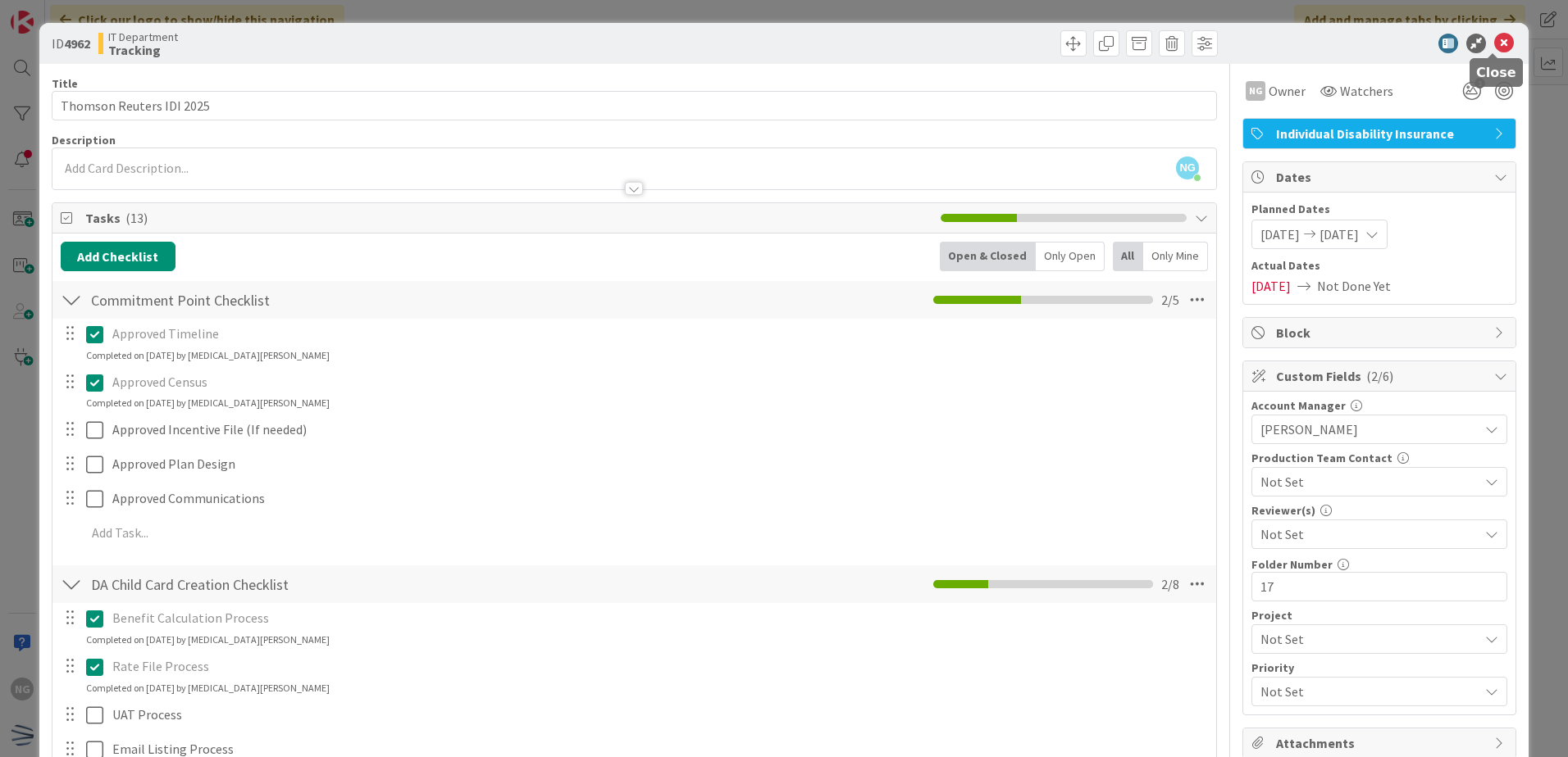
click at [1494, 38] on icon at bounding box center [1503, 43] width 20 height 20
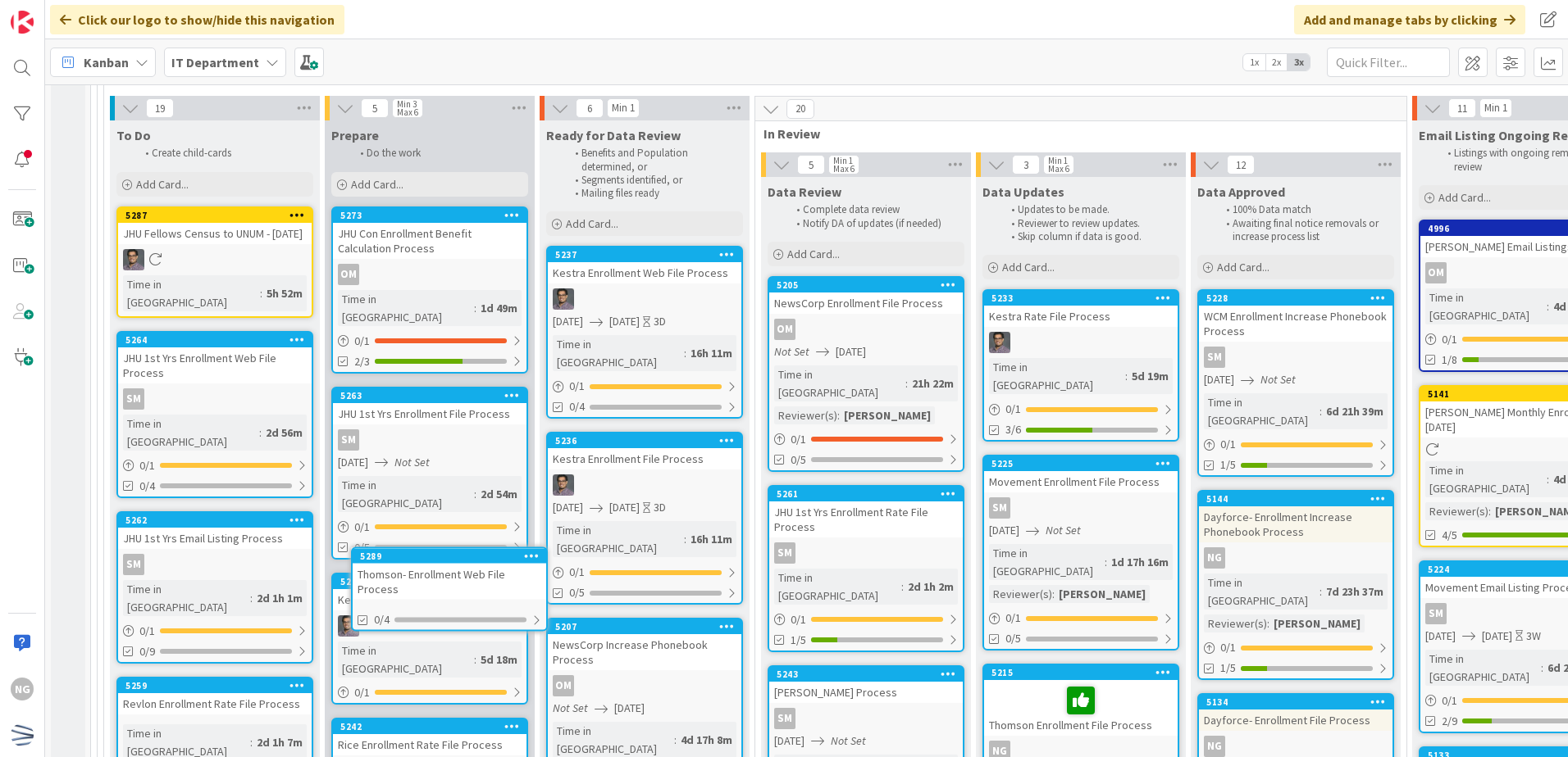
scroll to position [4517, 0]
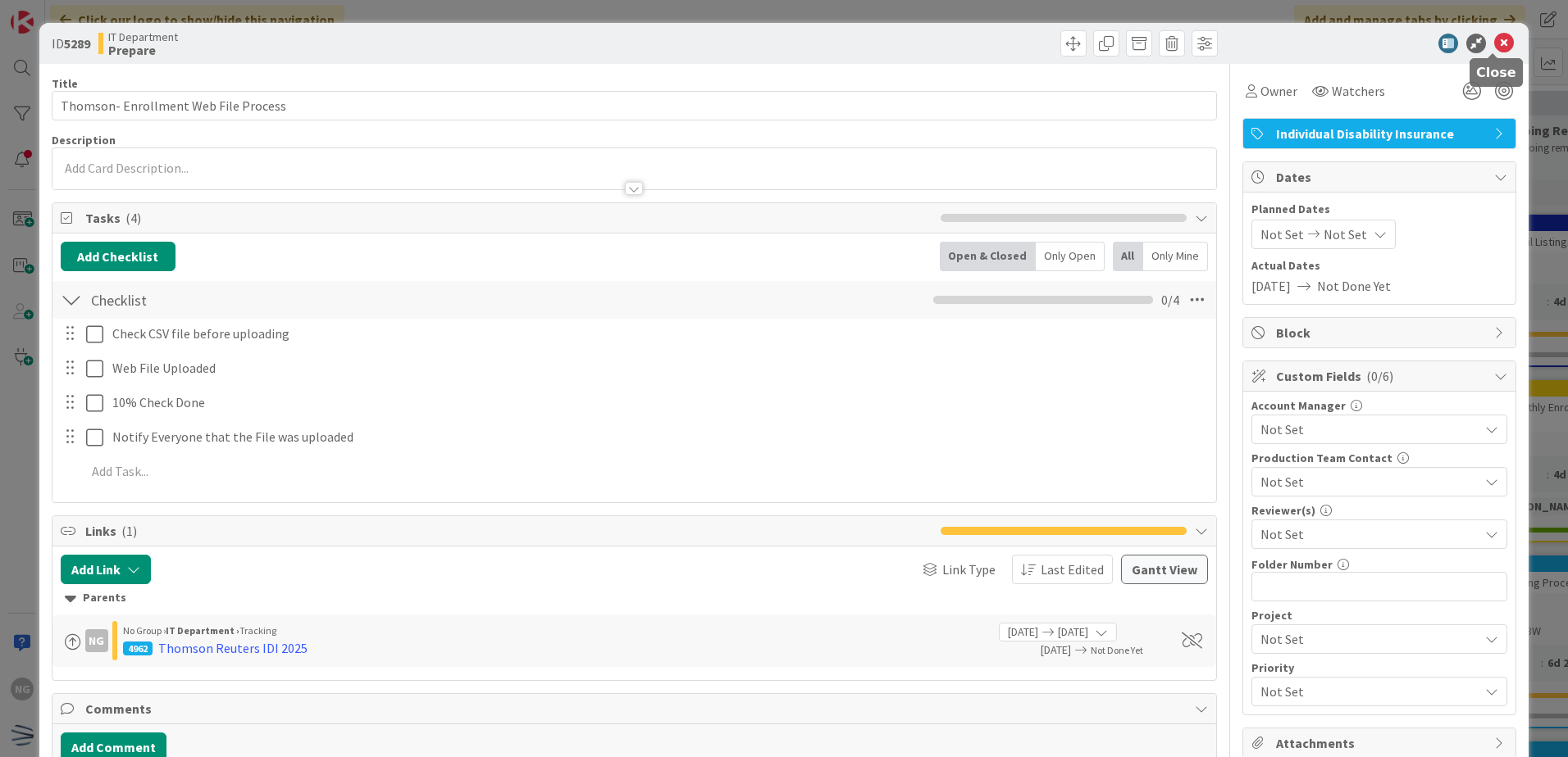
click at [1497, 42] on icon at bounding box center [1503, 43] width 20 height 20
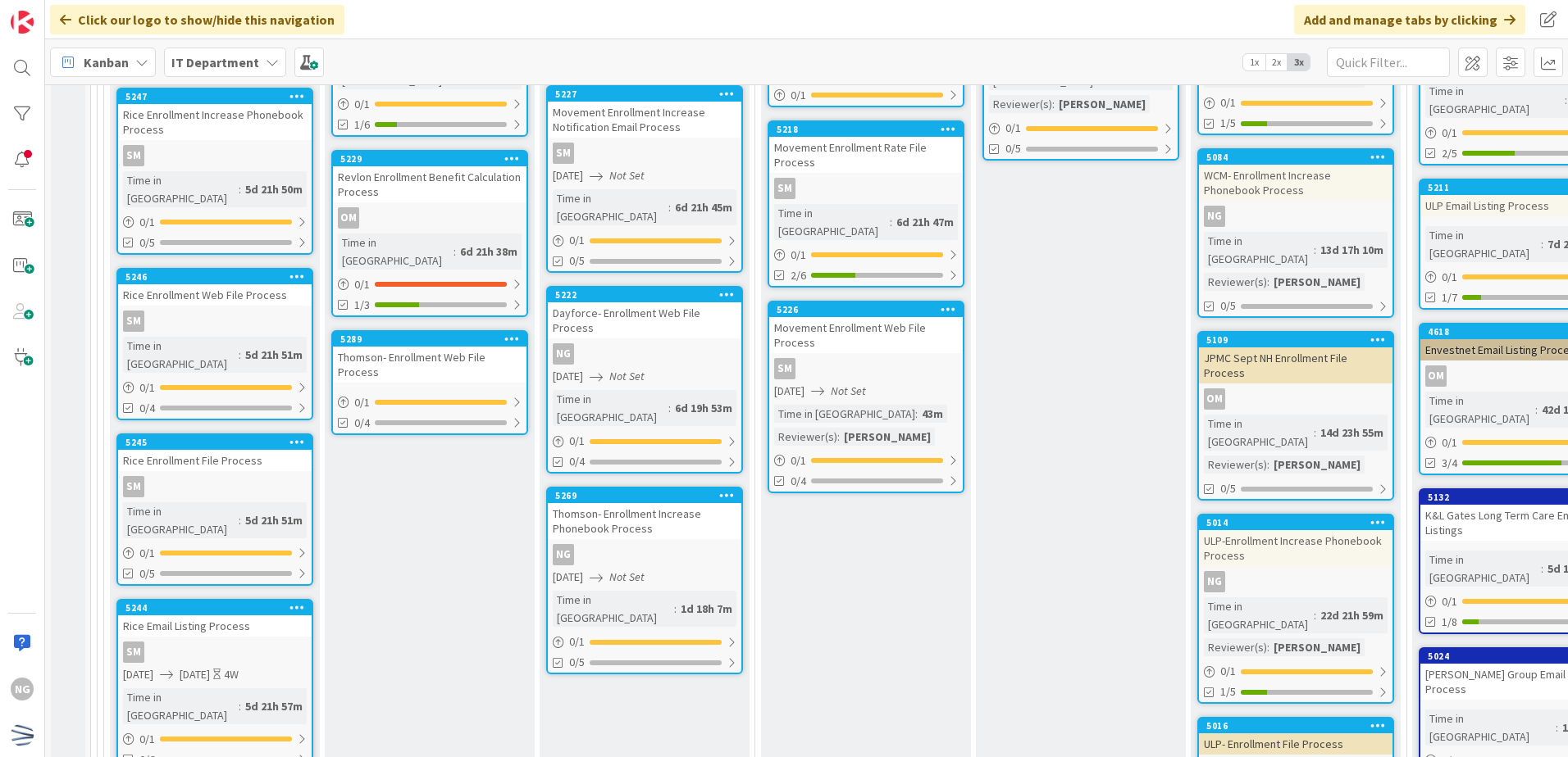
scroll to position [5255, 0]
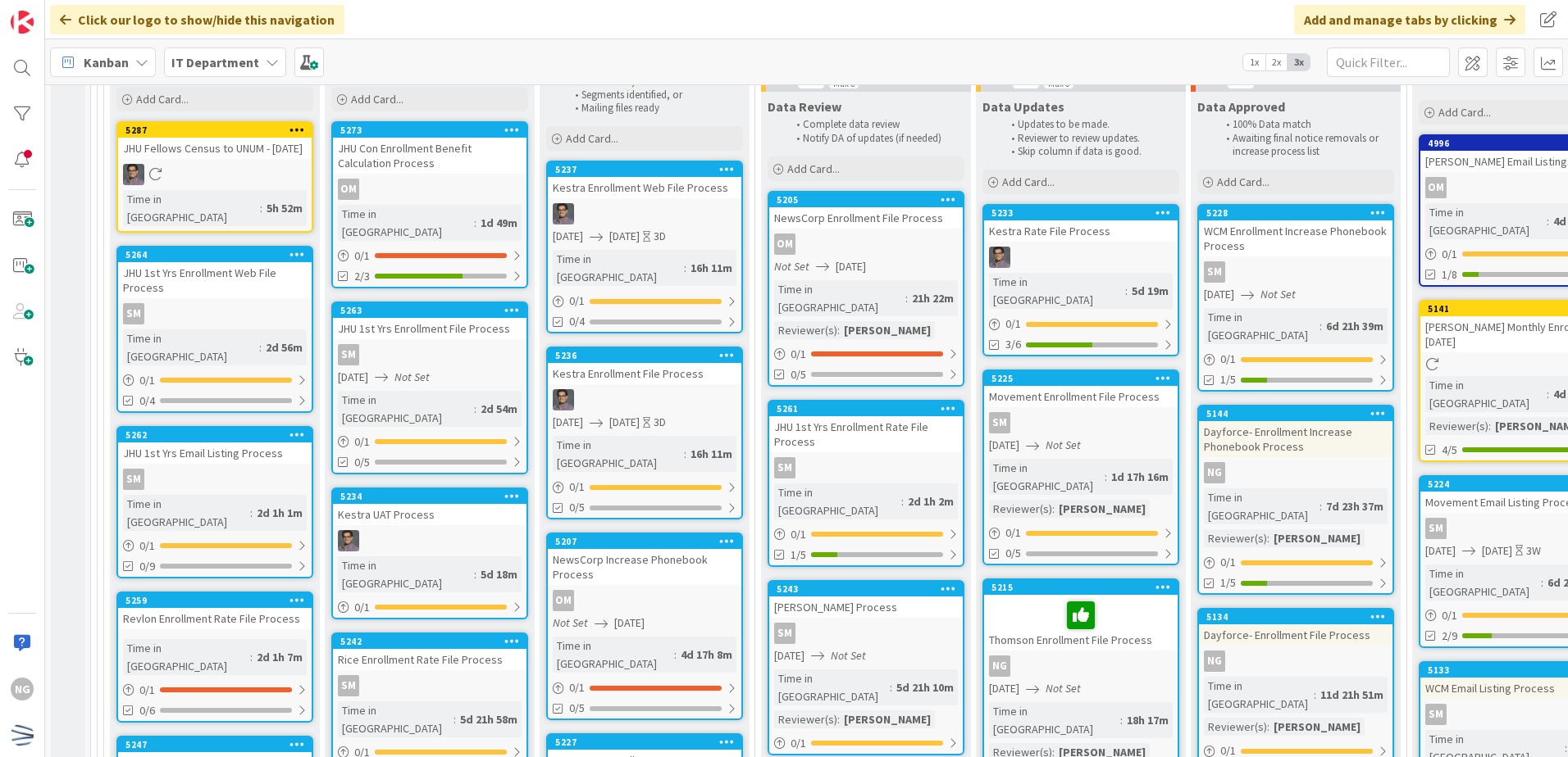
scroll to position [4599, 0]
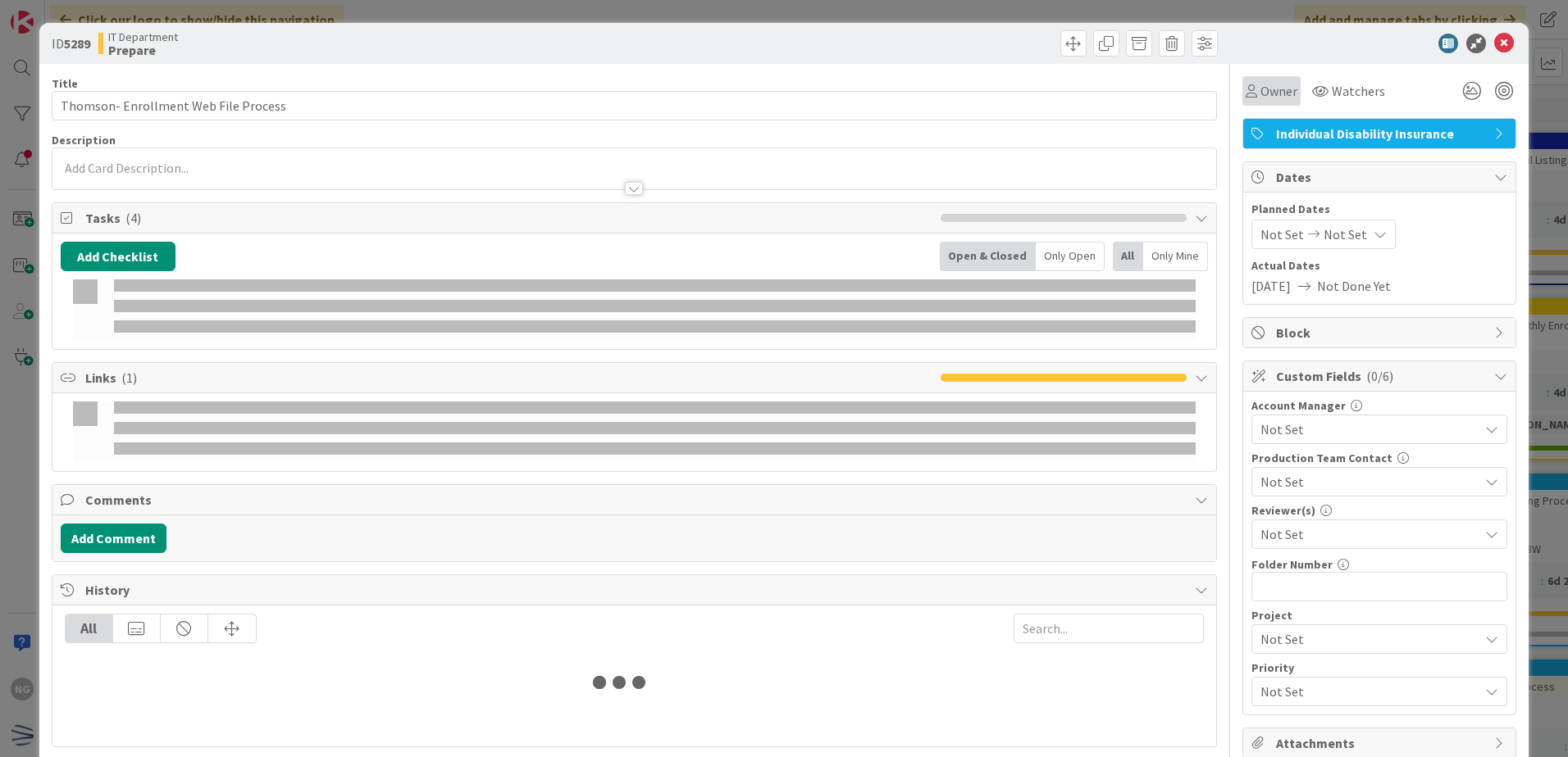
click at [1272, 88] on span "Owner" at bounding box center [1278, 91] width 37 height 20
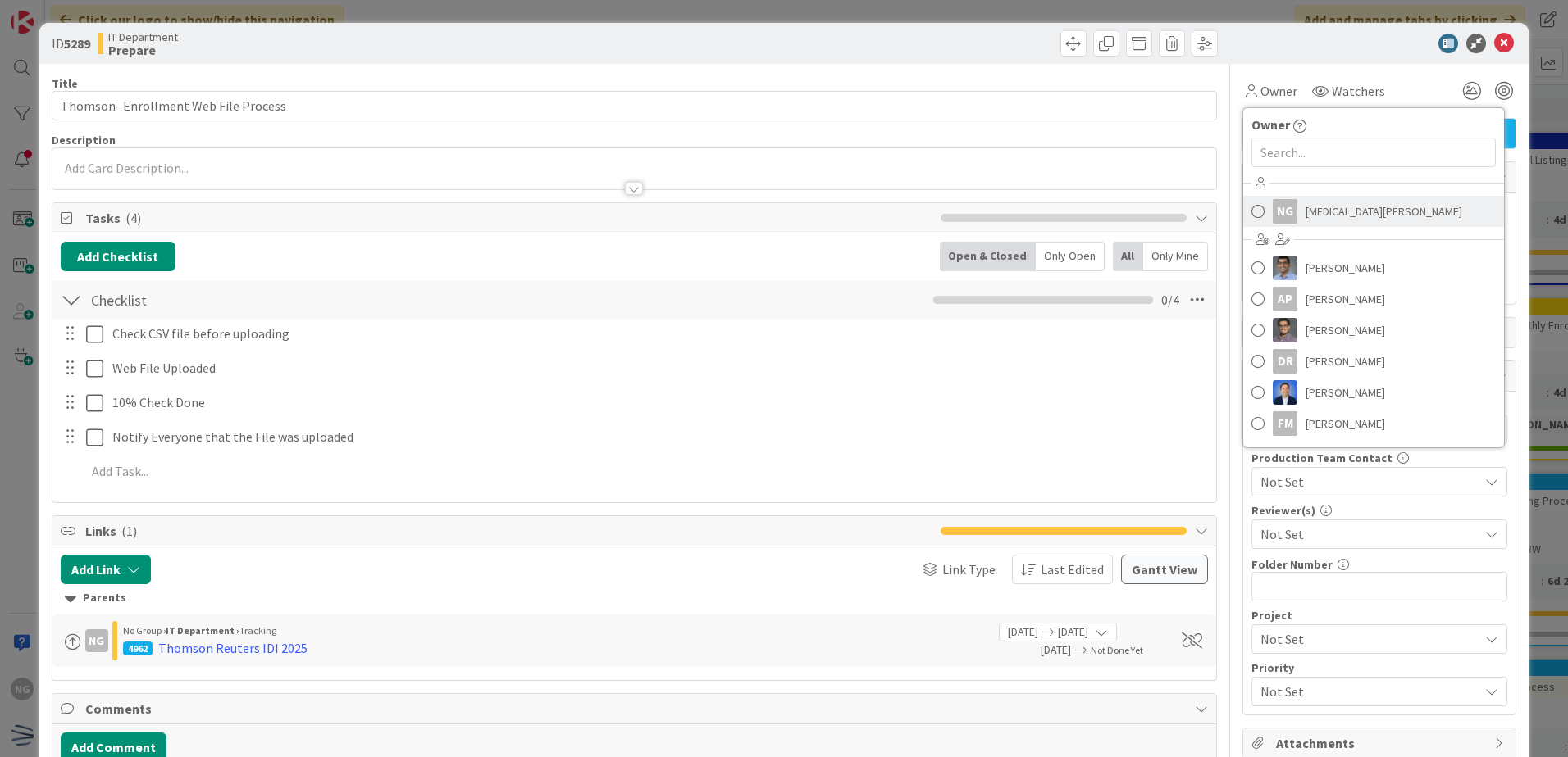
click at [1251, 212] on span at bounding box center [1257, 211] width 13 height 25
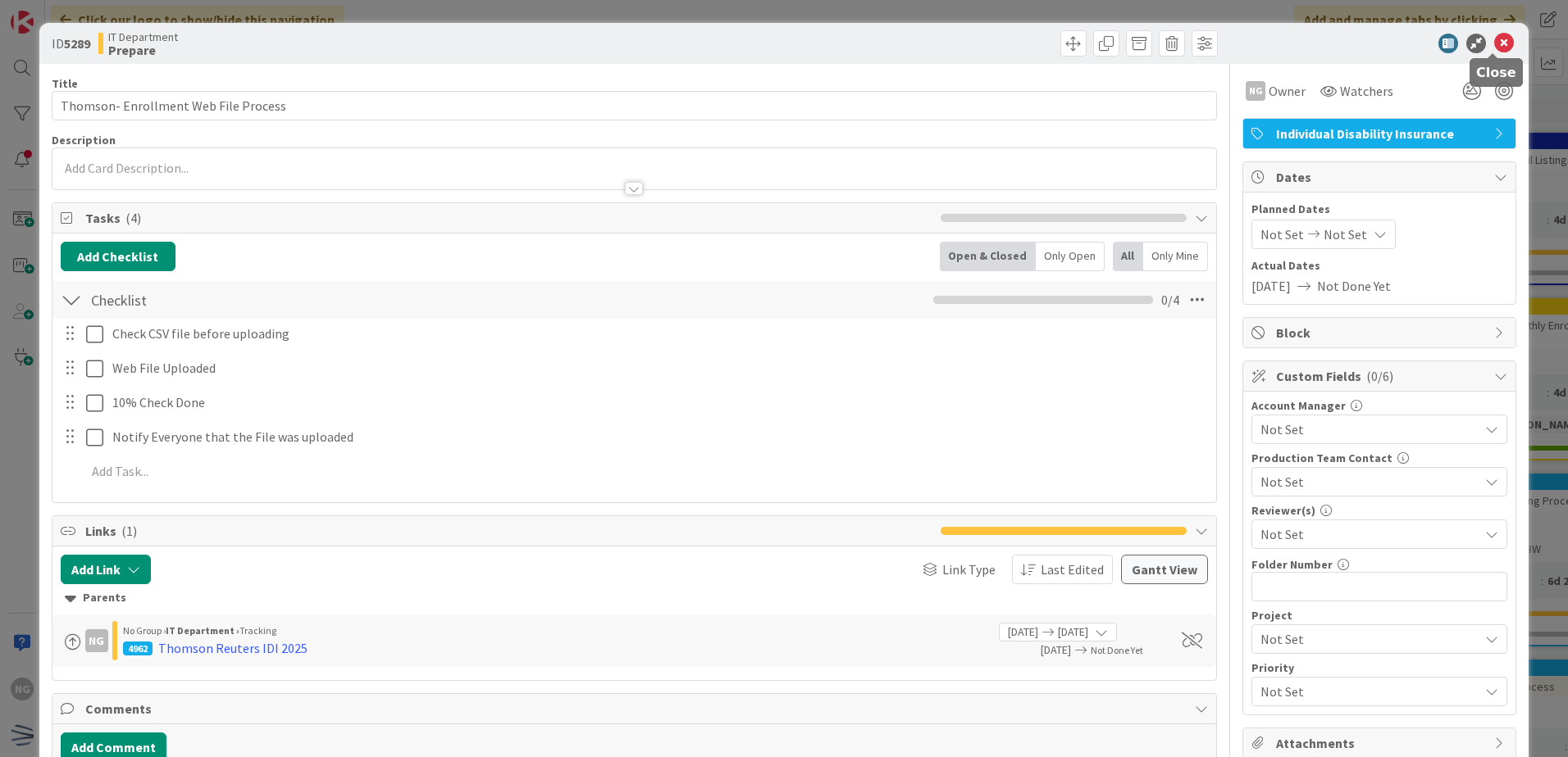
click at [1494, 43] on icon at bounding box center [1503, 43] width 20 height 20
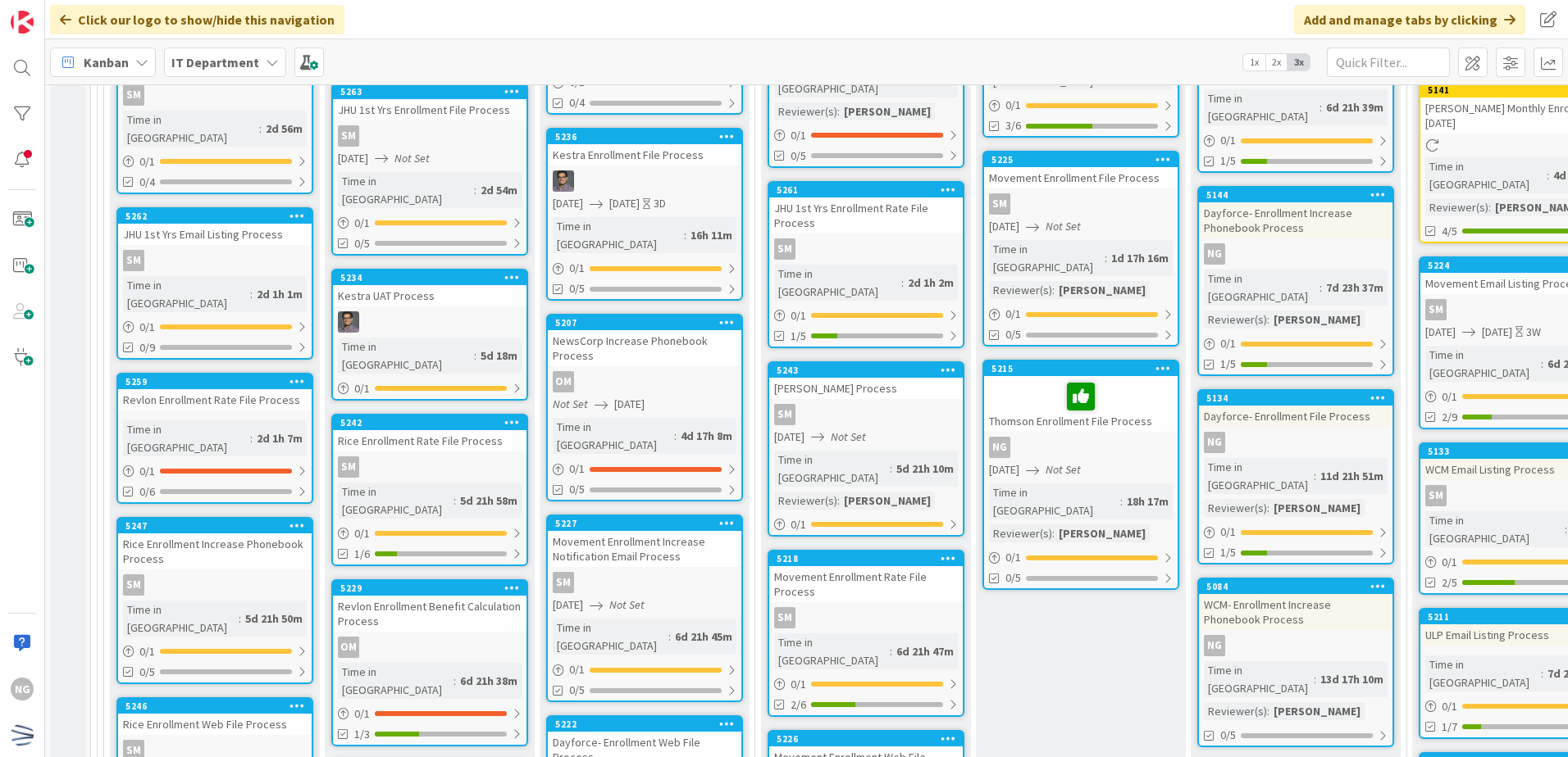
scroll to position [4844, 0]
